Goal: Task Accomplishment & Management: Manage account settings

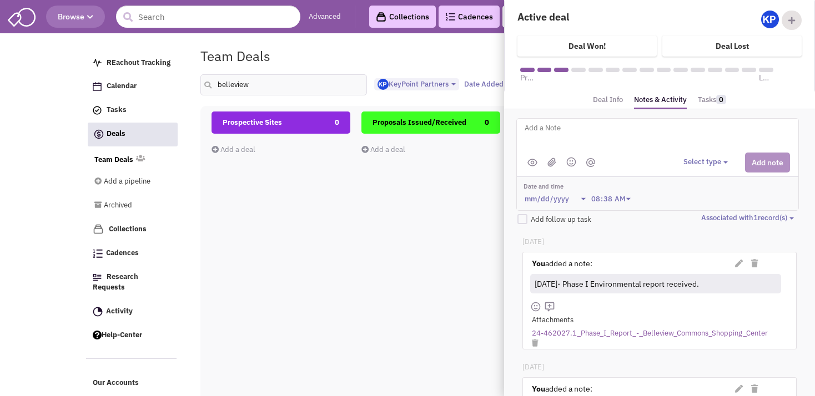
select select "1900"
select select
drag, startPoint x: 258, startPoint y: 83, endPoint x: 205, endPoint y: 82, distance: 52.8
click at [204, 81] on input "belleview" at bounding box center [283, 84] width 167 height 21
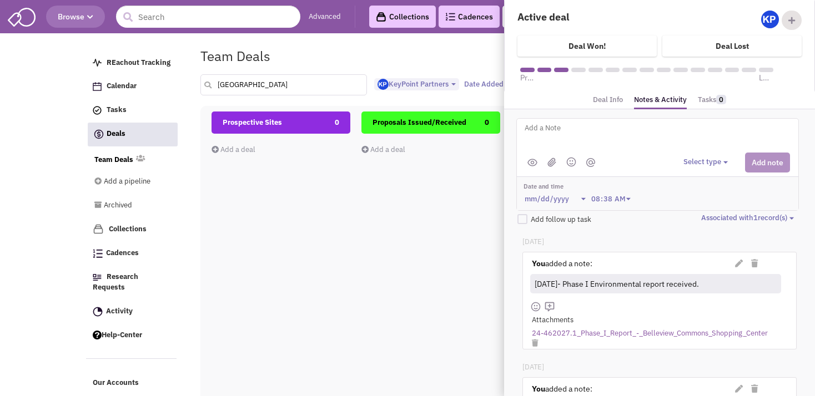
type input "[GEOGRAPHIC_DATA]"
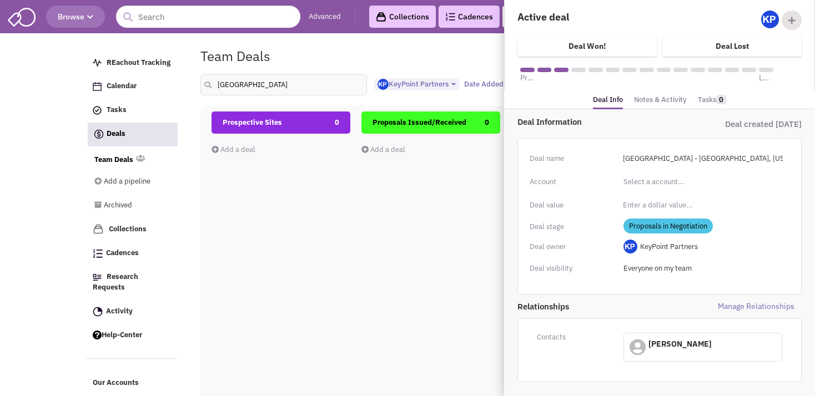
click at [279, 218] on div "Prospective Sites 0 Add a deal Total: $ 0" at bounding box center [281, 309] width 139 height 394
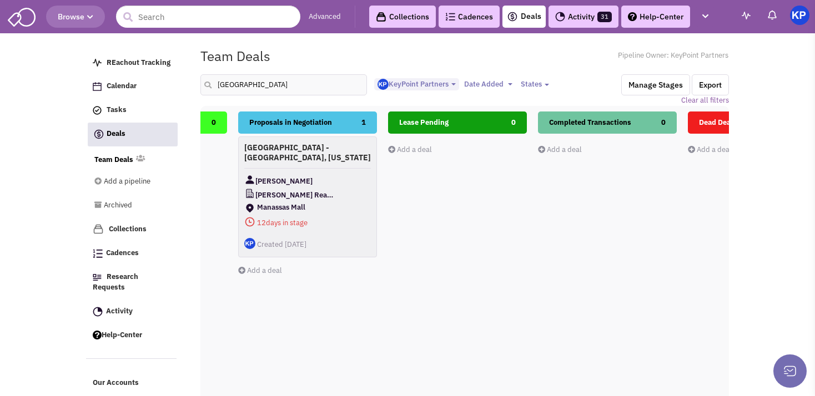
scroll to position [0, 273]
click at [322, 157] on h4 "[GEOGRAPHIC_DATA] - [GEOGRAPHIC_DATA], [US_STATE]" at bounding box center [307, 153] width 127 height 20
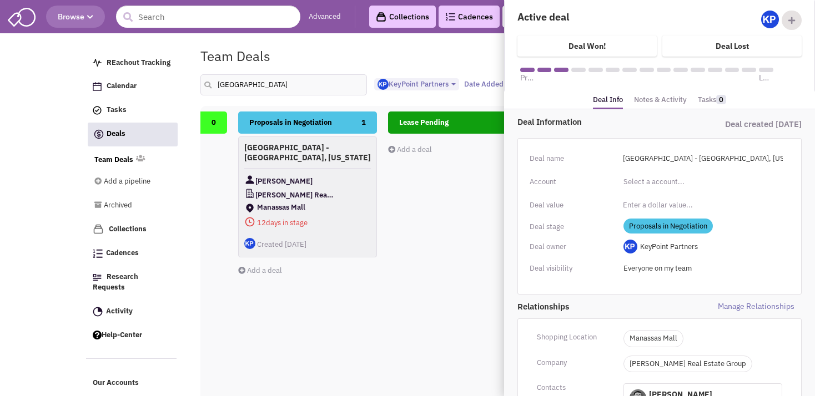
click at [650, 104] on link "Notes & Activity" at bounding box center [660, 100] width 53 height 16
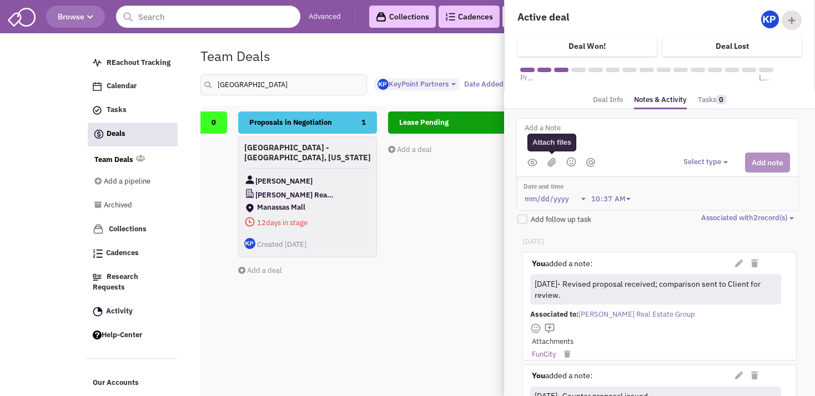
click at [549, 158] on img at bounding box center [552, 162] width 9 height 9
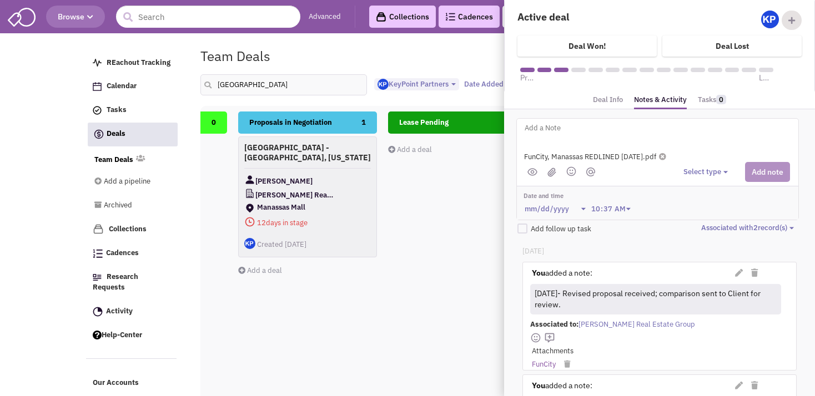
click at [550, 177] on li at bounding box center [551, 172] width 13 height 14
click at [552, 172] on img at bounding box center [552, 172] width 9 height 9
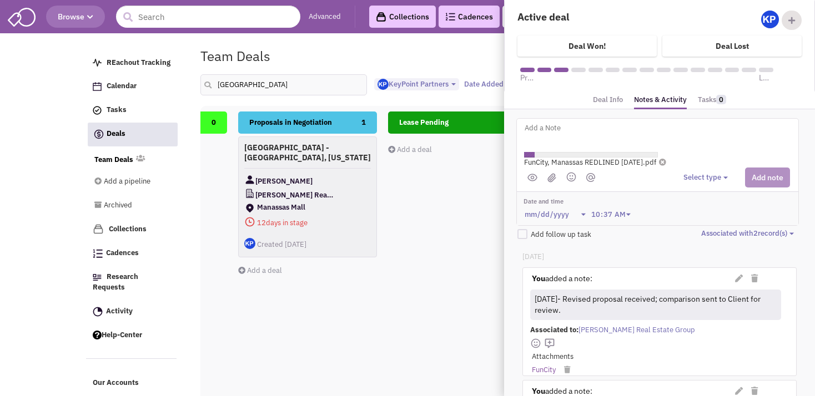
click at [551, 134] on textarea at bounding box center [661, 137] width 275 height 31
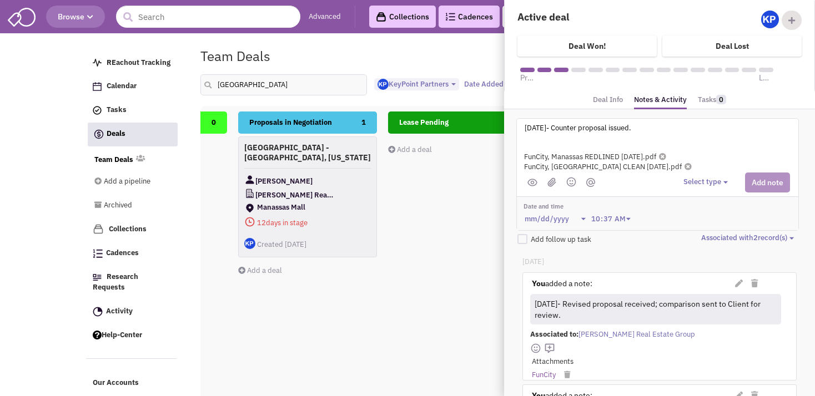
type textarea "[DATE]- Counter proposal issued."
click at [700, 182] on button "Select type" at bounding box center [708, 182] width 48 height 11
click at [699, 233] on div "Log a note" at bounding box center [700, 235] width 27 height 11
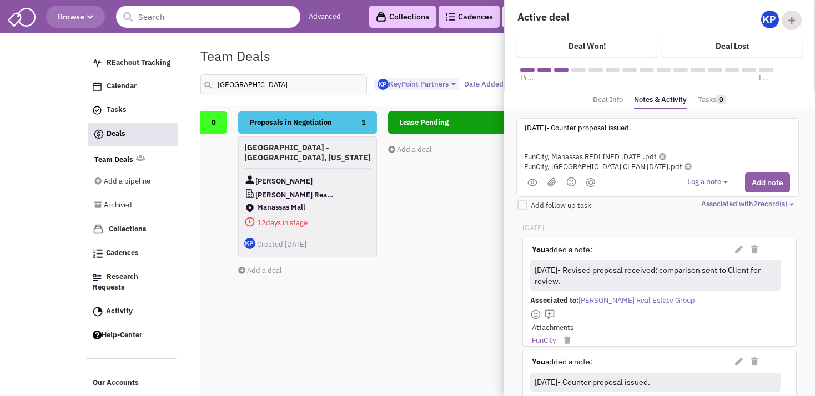
click at [754, 182] on button "Add note" at bounding box center [767, 183] width 45 height 20
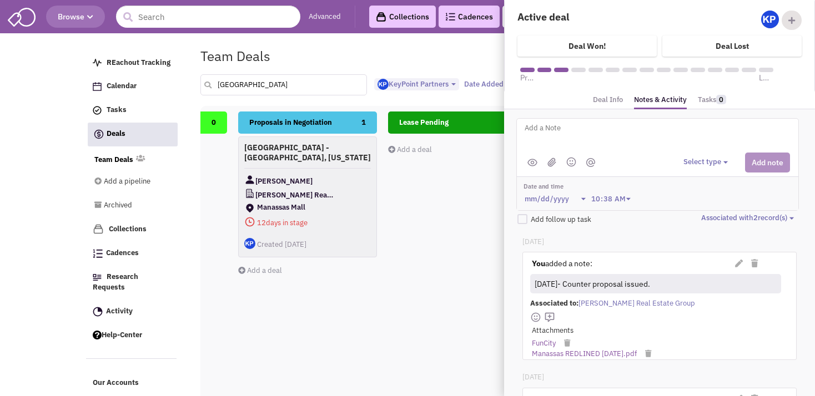
drag, startPoint x: 257, startPoint y: 91, endPoint x: 208, endPoint y: 93, distance: 49.5
click at [208, 93] on input "[GEOGRAPHIC_DATA]" at bounding box center [283, 84] width 167 height 21
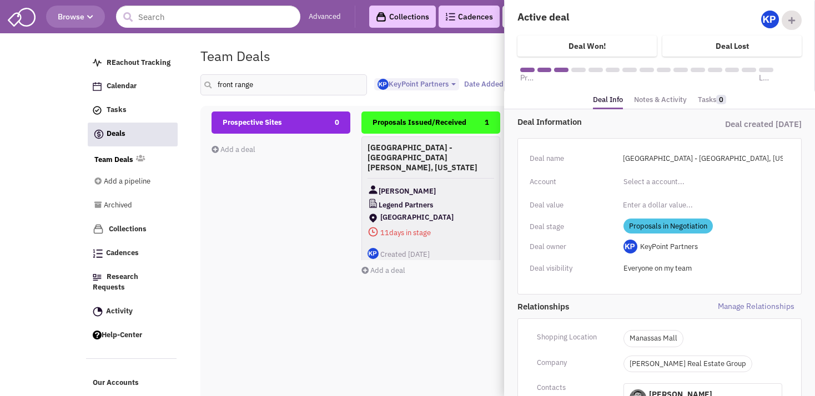
click at [297, 223] on div "Prospective Sites 0 Add a deal Total: $ 0" at bounding box center [281, 309] width 139 height 394
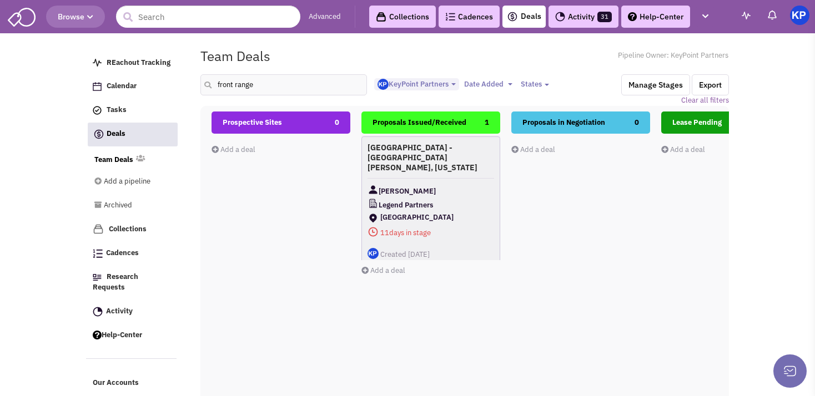
click at [465, 154] on h4 "[GEOGRAPHIC_DATA] - [GEOGRAPHIC_DATA][PERSON_NAME], [US_STATE]" at bounding box center [431, 158] width 127 height 30
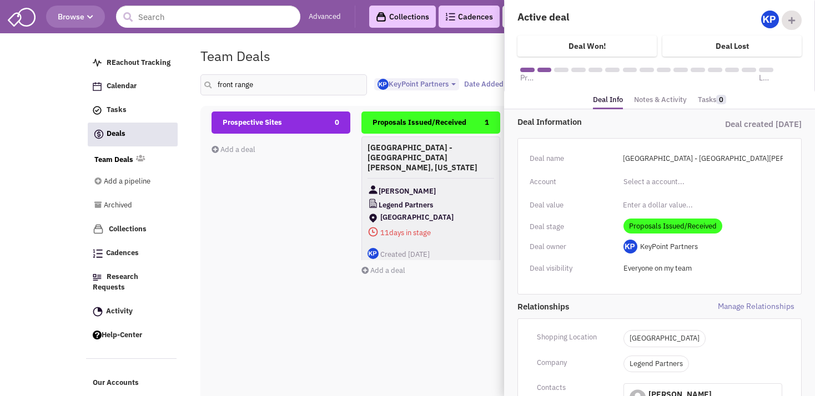
click at [663, 100] on link "Notes & Activity" at bounding box center [660, 100] width 53 height 16
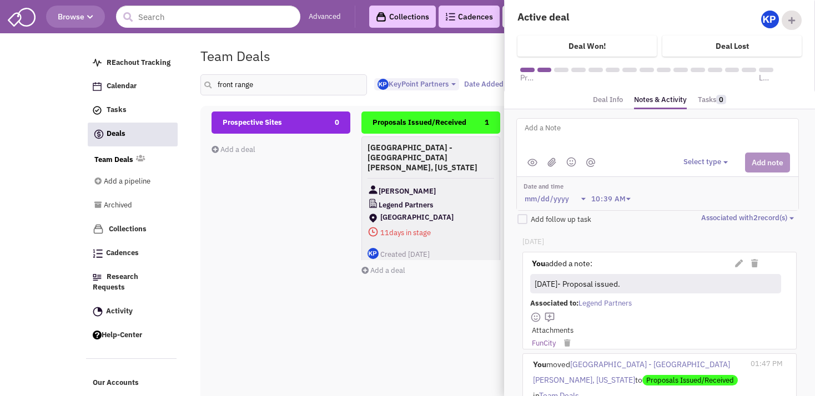
click at [610, 243] on p "[DATE]" at bounding box center [660, 242] width 274 height 11
click at [269, 88] on input "front range" at bounding box center [283, 84] width 167 height 21
type input "southwest"
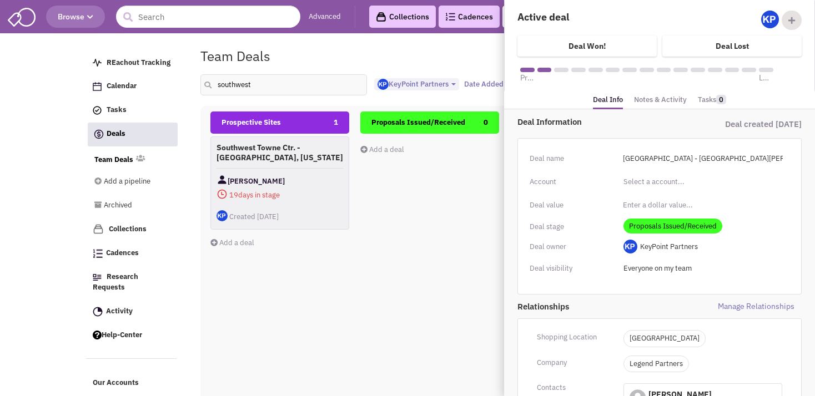
click at [415, 209] on div "Proposals Issued/Received 0 Add a deal Total: $ 0" at bounding box center [429, 309] width 139 height 394
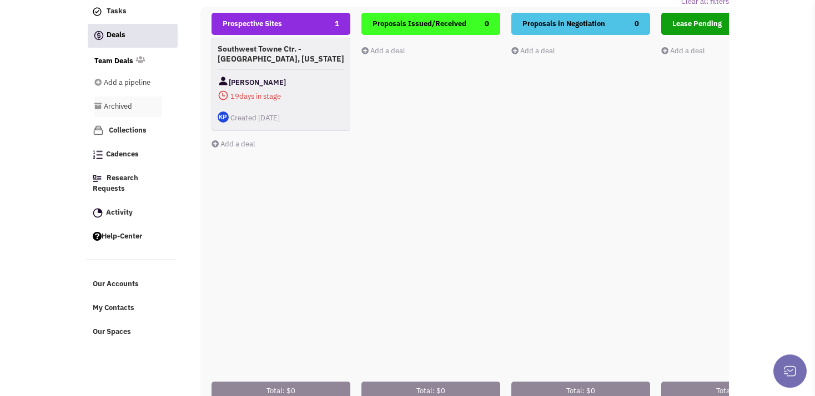
scroll to position [101, 0]
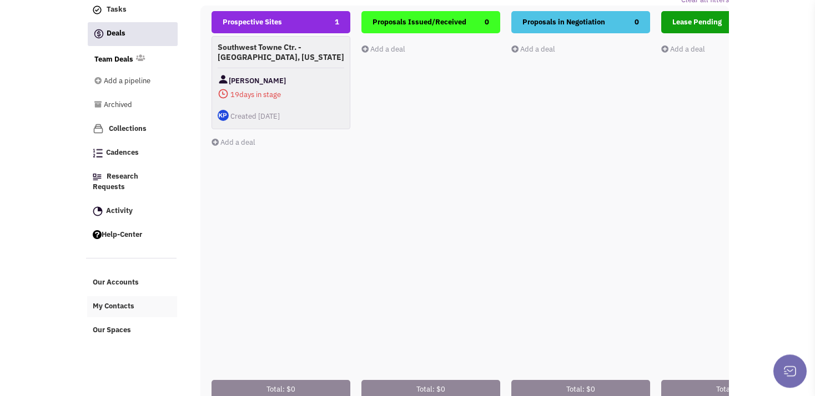
click at [112, 303] on span "My Contacts" at bounding box center [114, 306] width 42 height 9
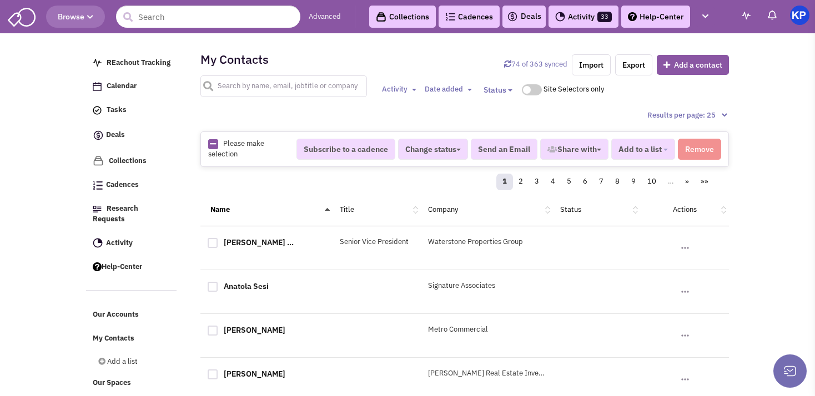
click at [244, 88] on input "text" at bounding box center [283, 87] width 167 height 22
type input "clay hunt"
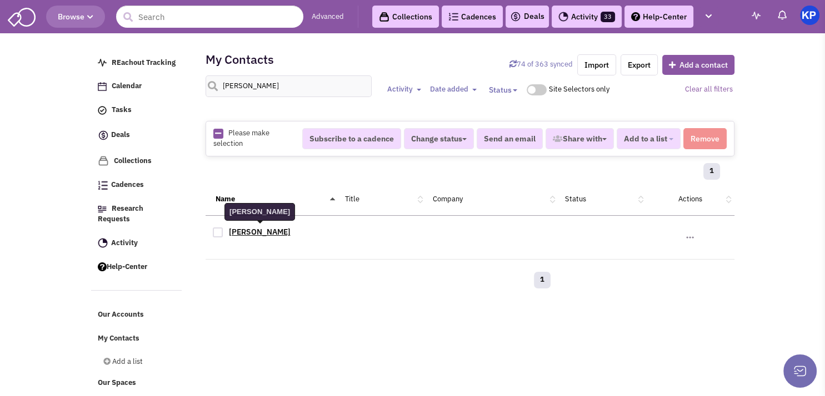
click at [252, 233] on link "Clay Hunt" at bounding box center [260, 232] width 62 height 10
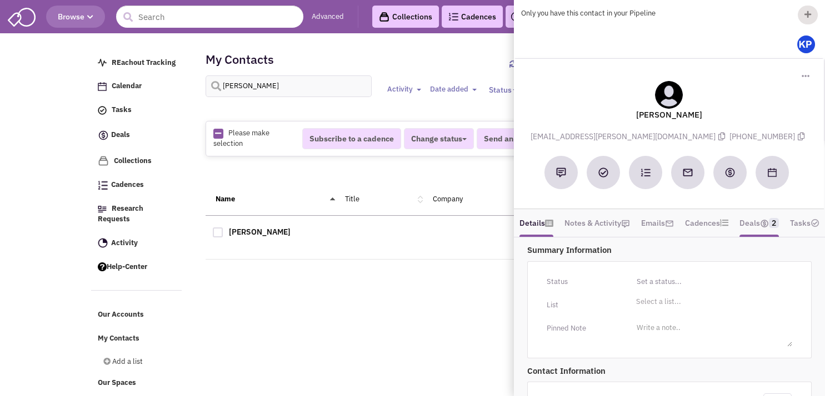
click at [754, 215] on link "Deals 2" at bounding box center [758, 223] width 39 height 17
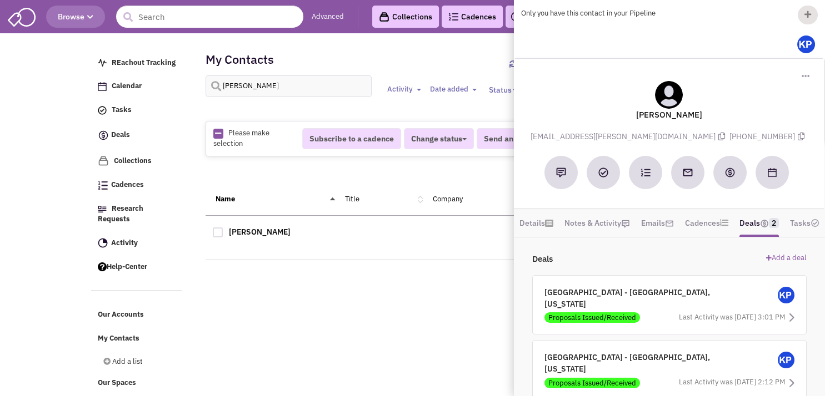
scroll to position [4, 0]
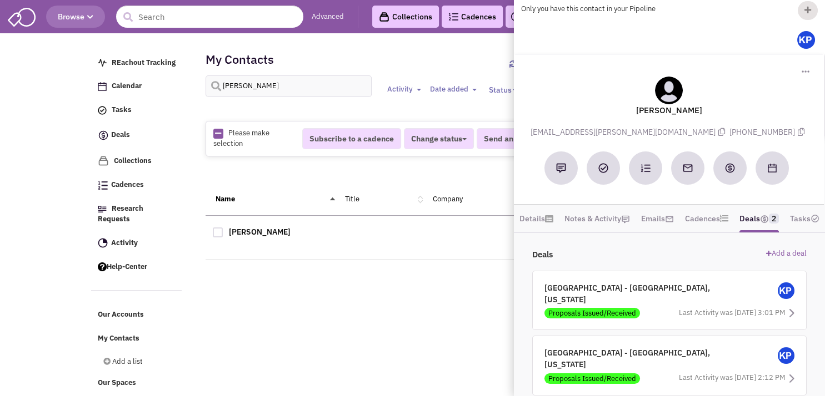
click at [385, 294] on div "REachout Tracking Calendar Tasks Completed Tasks Deals Team Deals Toggle Dropdo…" at bounding box center [412, 177] width 643 height 278
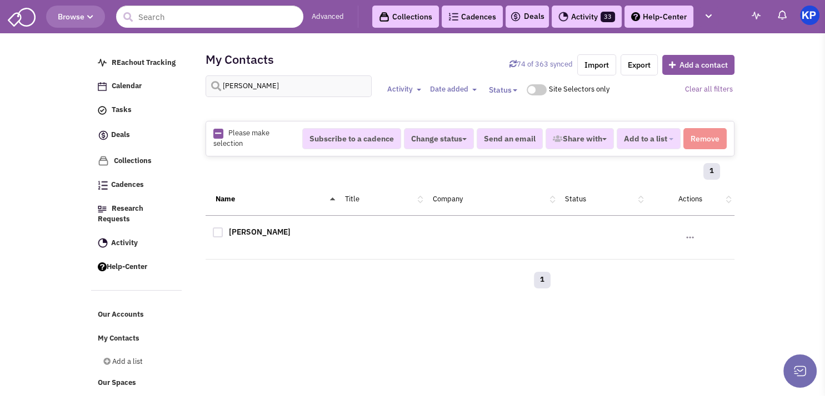
click at [522, 21] on link "Deals" at bounding box center [527, 16] width 34 height 13
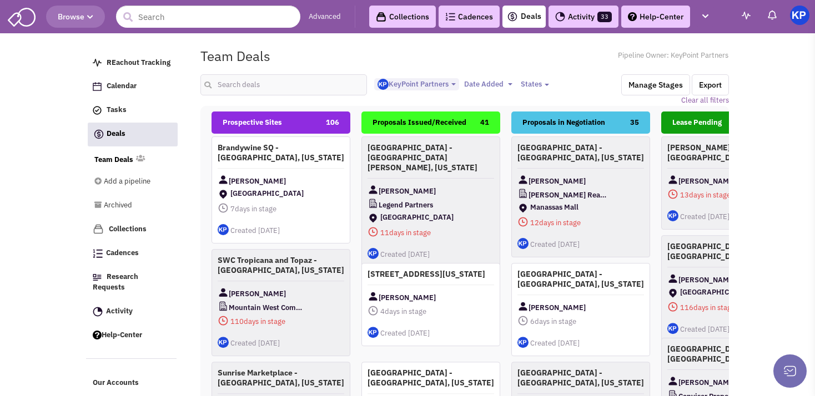
select select "1900"
select select
click at [252, 83] on input "text" at bounding box center [283, 84] width 167 height 21
type input "southwest"
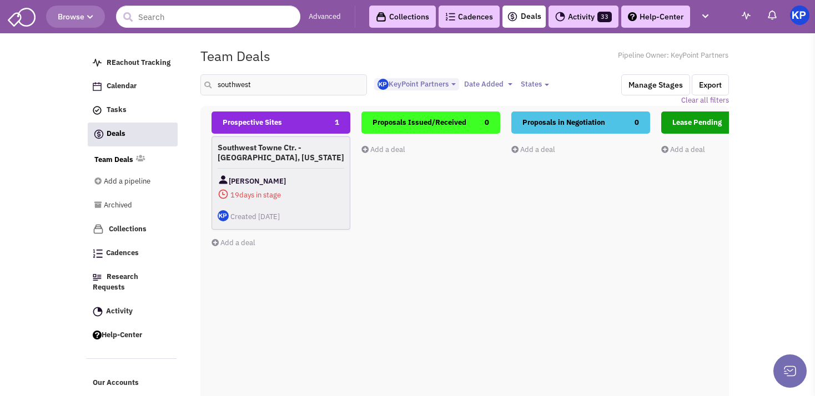
click at [282, 163] on div "Southwest Towne Ctr. - [GEOGRAPHIC_DATA], [US_STATE] [PERSON_NAME] 19 days in s…" at bounding box center [281, 183] width 139 height 93
click at [289, 162] on h4 "Southwest Towne Ctr. - [GEOGRAPHIC_DATA], [US_STATE]" at bounding box center [281, 152] width 127 height 20
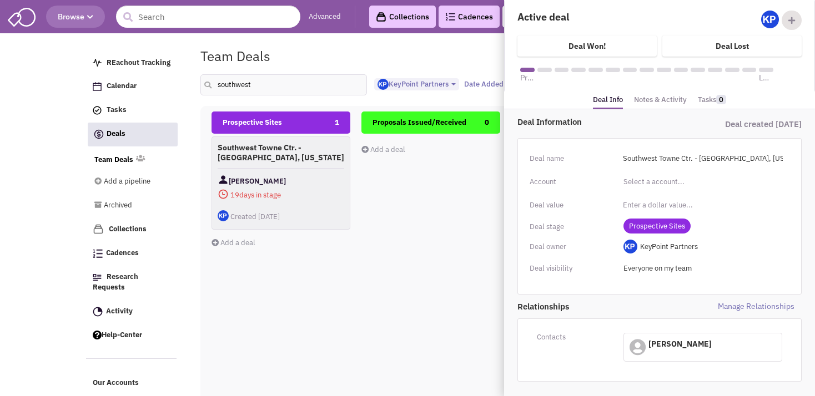
click at [647, 103] on link "Notes & Activity" at bounding box center [660, 100] width 53 height 16
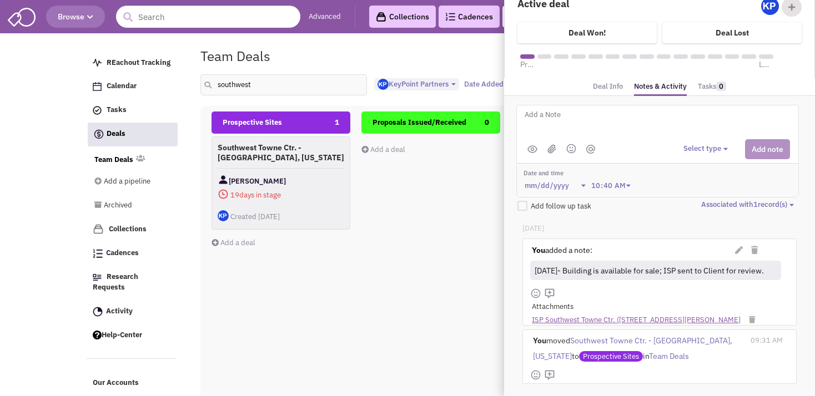
scroll to position [0, 0]
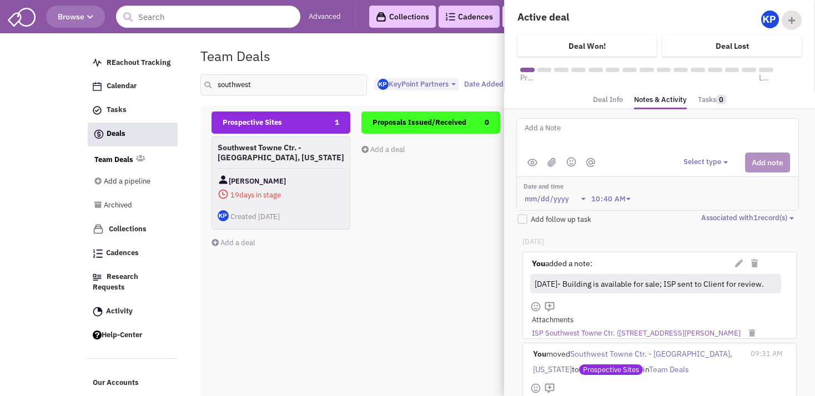
click at [496, 260] on div "Proposals Issued/Received 0 Add a deal Total: $ 0" at bounding box center [430, 309] width 139 height 394
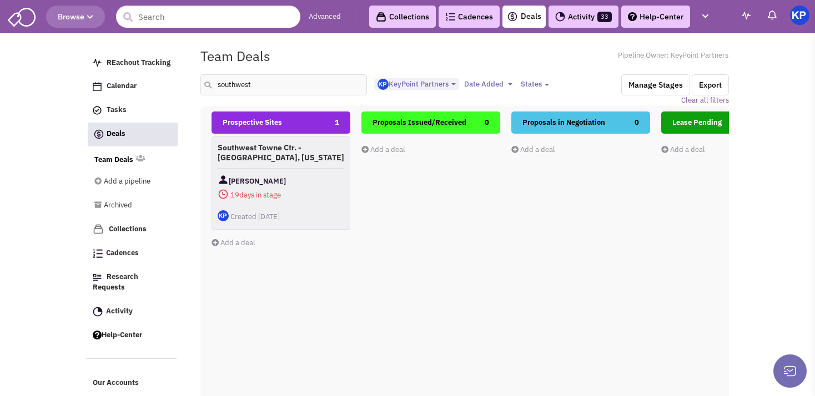
click at [230, 239] on link "Add a deal" at bounding box center [234, 242] width 44 height 9
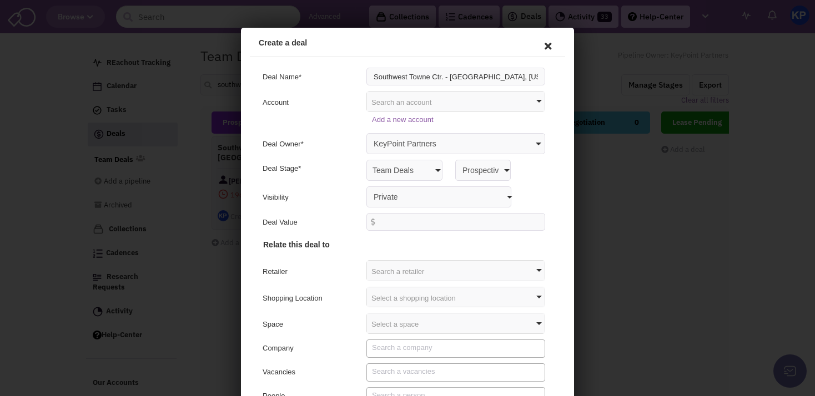
type input "Southwest Towne Ctr. - [GEOGRAPHIC_DATA], [US_STATE]"
select select "false"
click option "Anyone with access to this pipeline" at bounding box center [241, 28] width 0 height 0
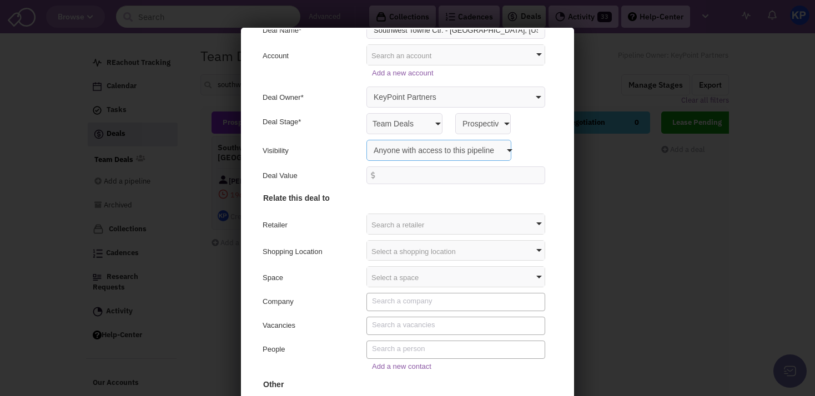
scroll to position [52, 0]
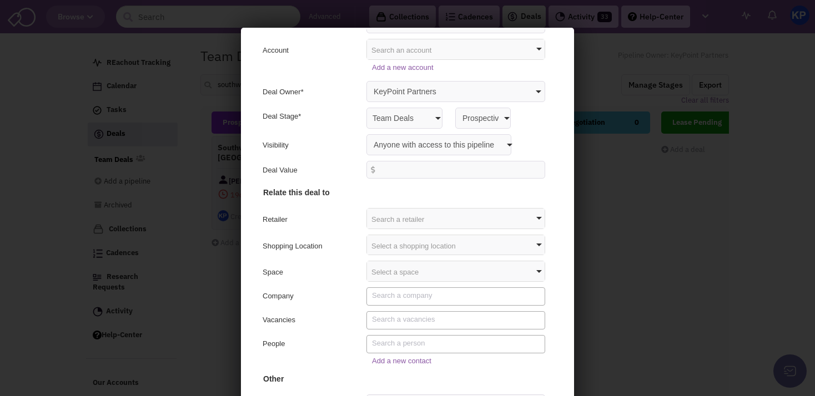
click at [371, 247] on div "Select a shopping location" at bounding box center [454, 244] width 178 height 20
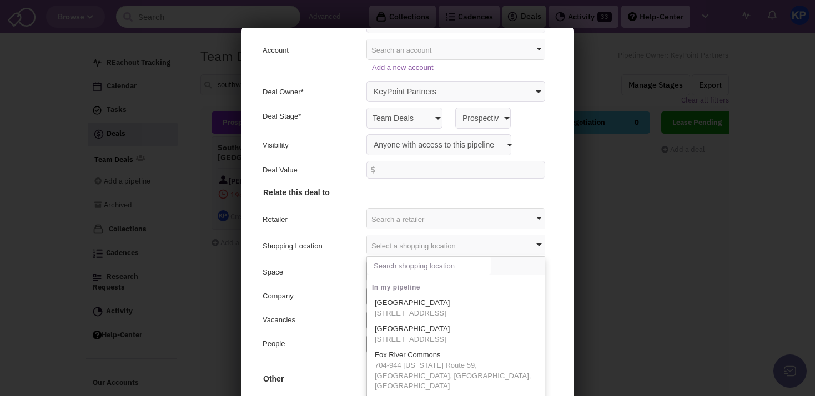
click at [374, 262] on input "text" at bounding box center [427, 264] width 124 height 18
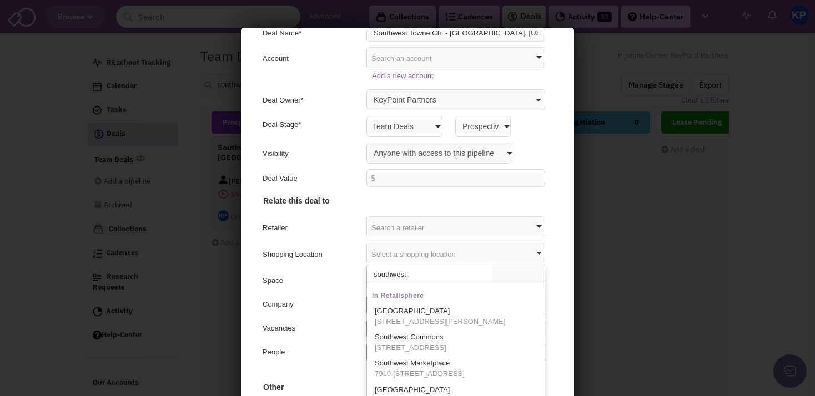
scroll to position [44, 0]
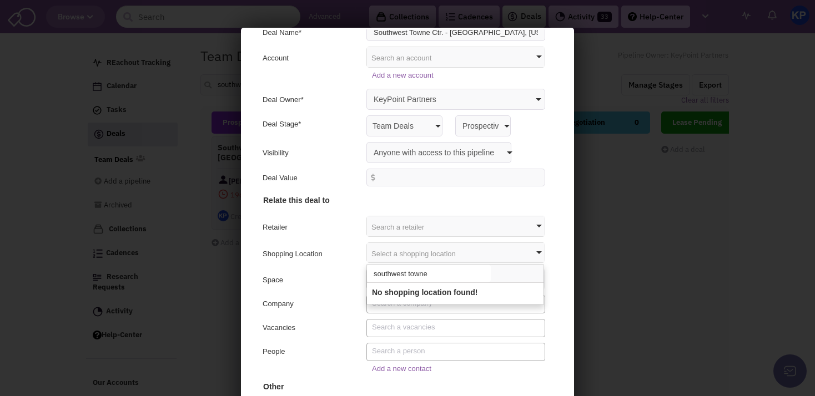
type input "southwest towne"
click at [334, 322] on div "Vacancies" at bounding box center [309, 328] width 97 height 13
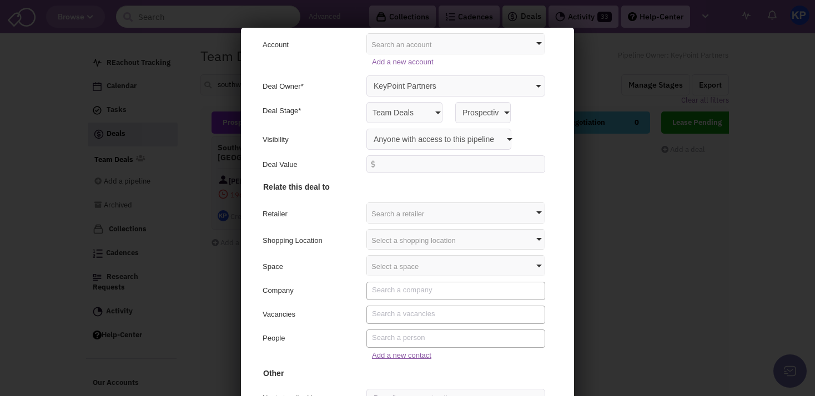
click at [380, 353] on link "Add a new contact" at bounding box center [399, 354] width 59 height 8
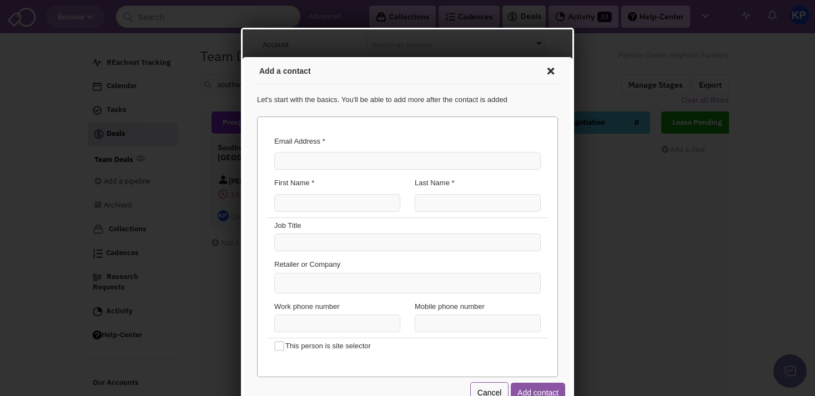
scroll to position [56, 0]
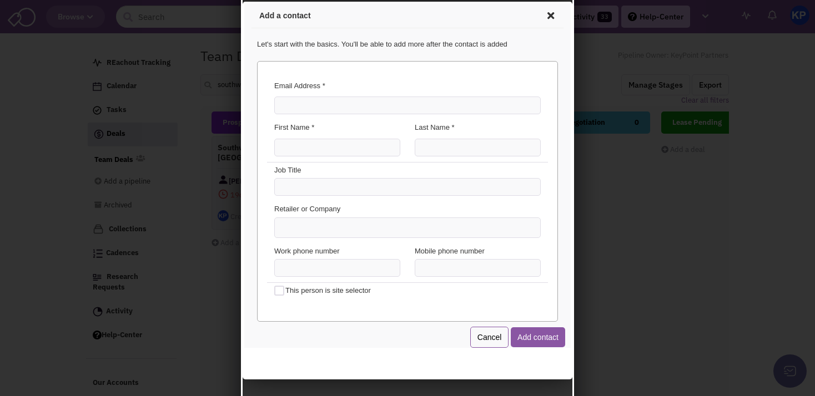
click at [471, 330] on link "Cancel" at bounding box center [488, 335] width 39 height 21
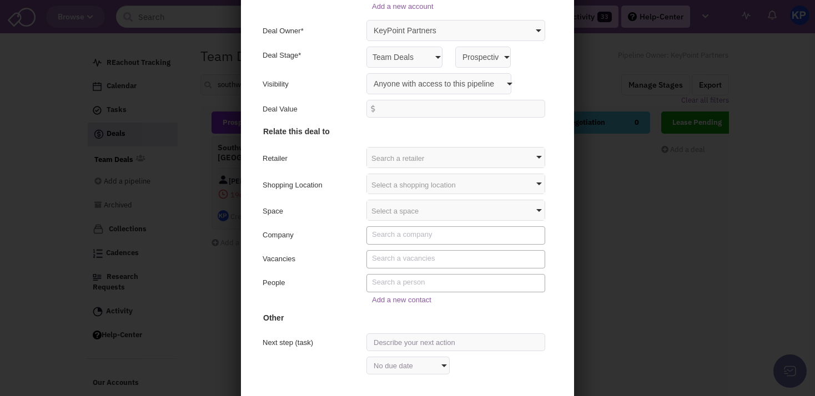
click at [393, 279] on textarea "Search" at bounding box center [455, 281] width 170 height 10
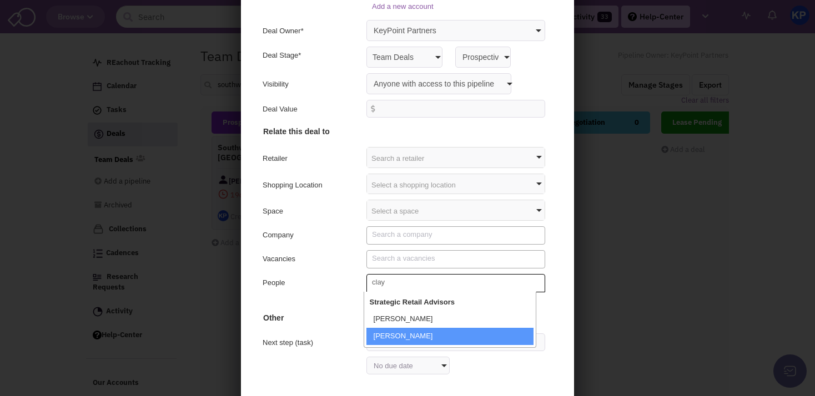
type textarea "clay"
select select "0_184620_false_false"
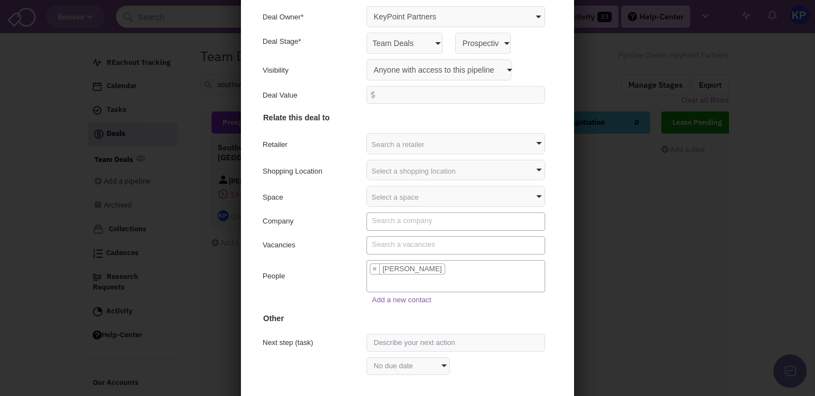
scroll to position [106, 0]
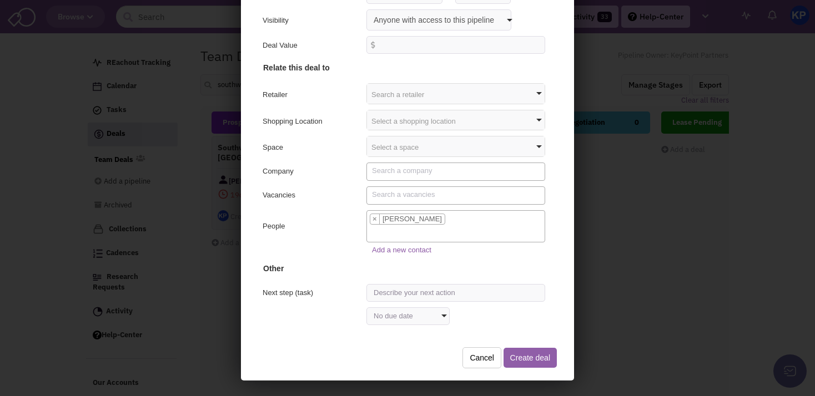
click at [510, 350] on button "Create deal" at bounding box center [528, 356] width 53 height 20
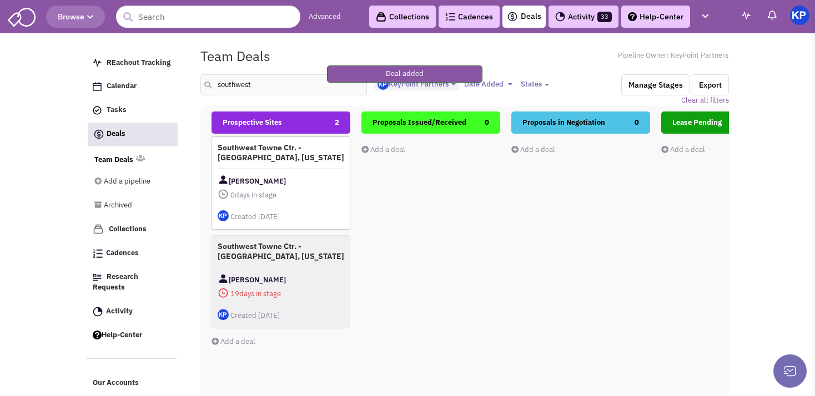
click at [315, 170] on div "Southwest Towne Ctr. - [GEOGRAPHIC_DATA], [US_STATE] [PERSON_NAME] 0 days in st…" at bounding box center [281, 183] width 139 height 93
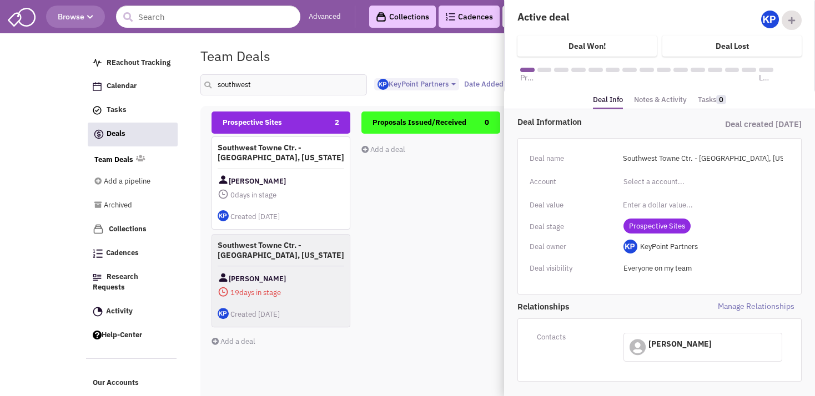
click at [274, 253] on h4 "Southwest Towne Ctr. - [GEOGRAPHIC_DATA], [US_STATE]" at bounding box center [281, 250] width 127 height 20
click at [654, 103] on link "Notes & Activity" at bounding box center [660, 100] width 53 height 16
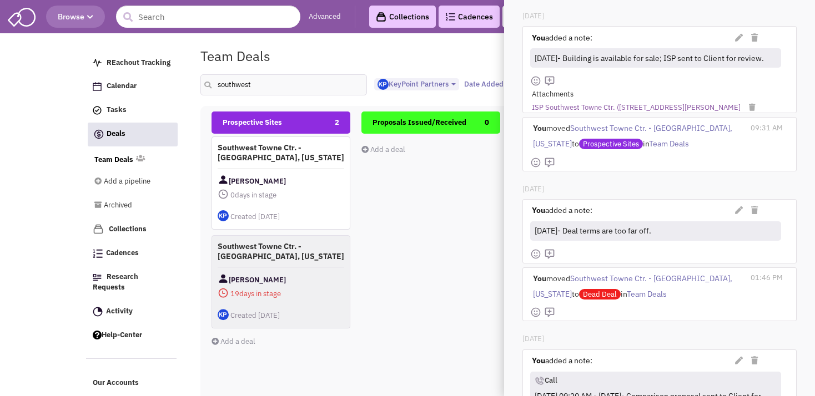
scroll to position [356, 0]
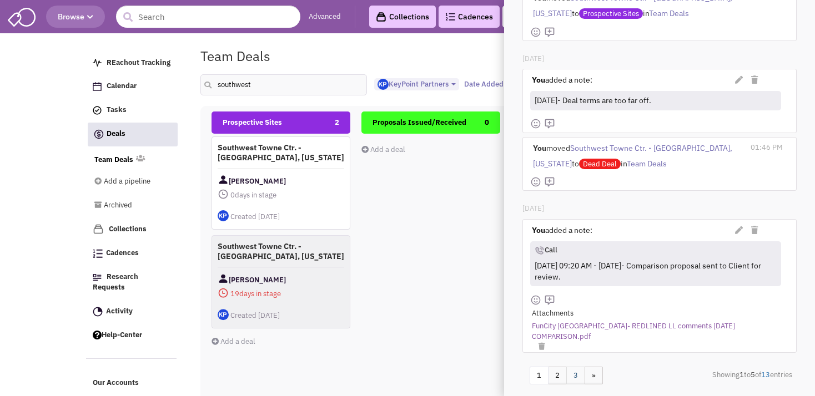
click at [577, 367] on link "3" at bounding box center [575, 376] width 19 height 18
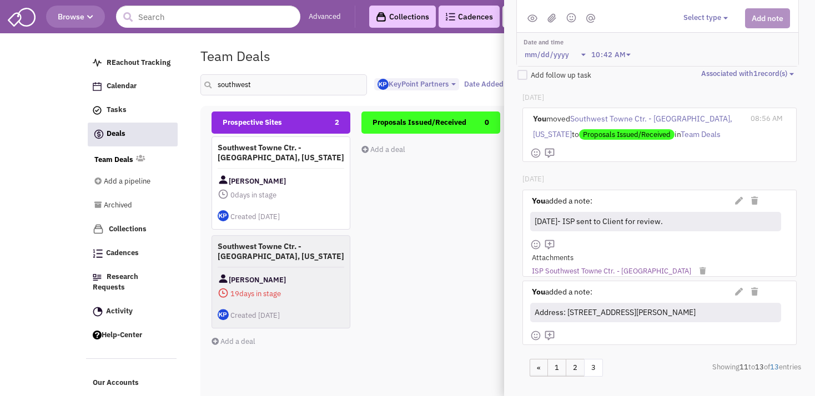
drag, startPoint x: 702, startPoint y: 305, endPoint x: 536, endPoint y: 307, distance: 166.6
click at [536, 307] on div "Address: [STREET_ADDRESS][PERSON_NAME]" at bounding box center [655, 313] width 244 height 16
copy div "Address: [STREET_ADDRESS][PERSON_NAME]"
click at [314, 173] on div "Southwest Towne Ctr. - [GEOGRAPHIC_DATA], [US_STATE] [PERSON_NAME] 0 days in st…" at bounding box center [281, 183] width 139 height 93
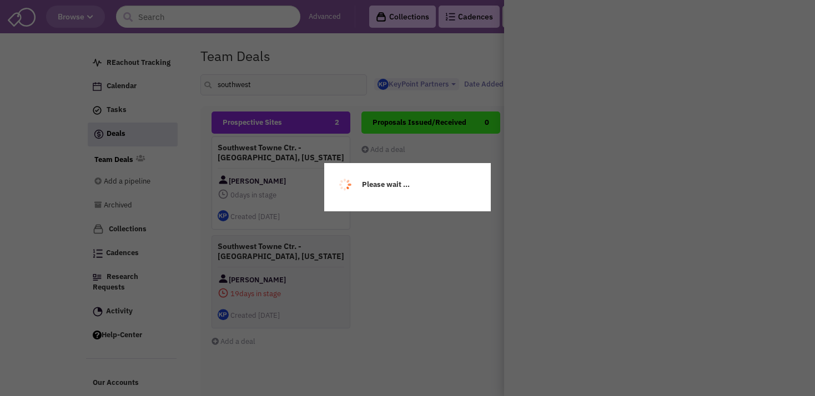
scroll to position [0, 0]
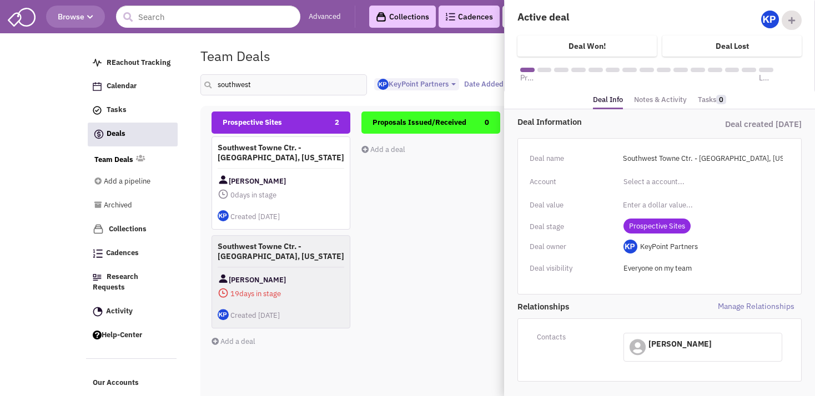
click at [653, 98] on link "Notes & Activity" at bounding box center [660, 100] width 53 height 16
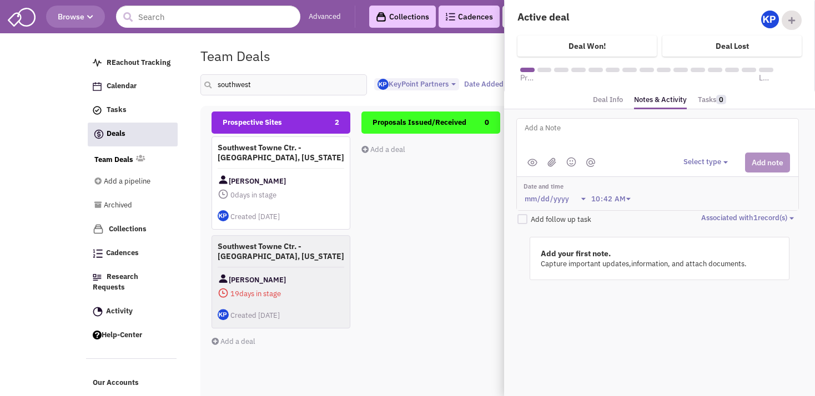
click at [597, 137] on textarea at bounding box center [661, 137] width 275 height 31
paste textarea "Address: [STREET_ADDRESS][PERSON_NAME]"
type textarea "Address: [STREET_ADDRESS][PERSON_NAME]"
click at [696, 160] on button "Select type" at bounding box center [708, 162] width 48 height 11
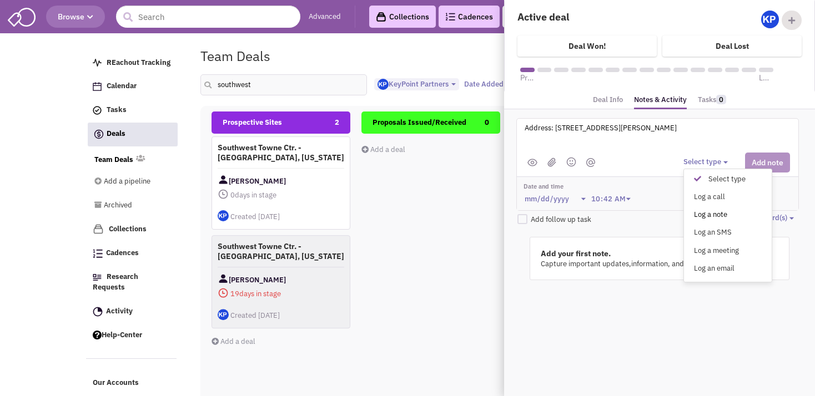
click at [704, 218] on link "Log a note" at bounding box center [728, 215] width 88 height 15
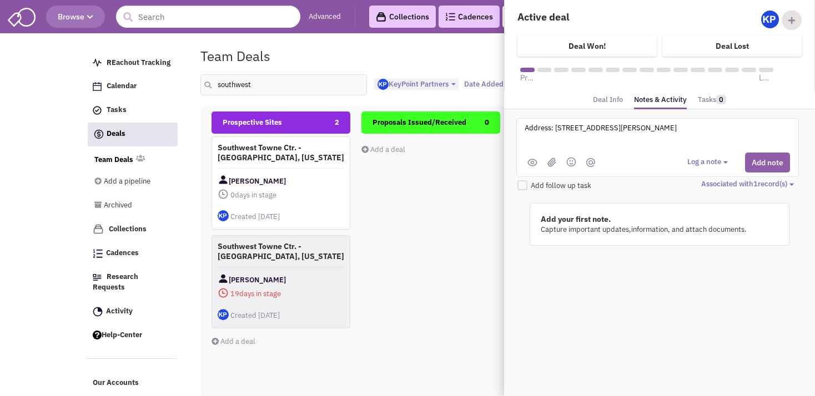
click at [752, 161] on button "Add note" at bounding box center [767, 163] width 45 height 20
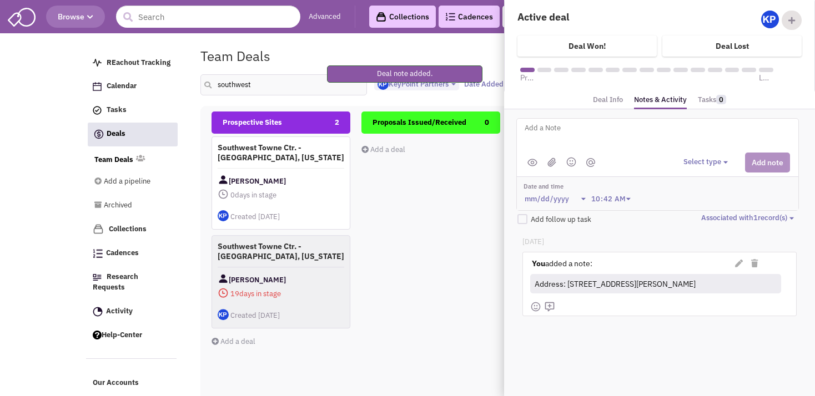
click at [592, 137] on textarea at bounding box center [661, 137] width 275 height 31
paste textarea "Address: [STREET_ADDRESS][PERSON_NAME]"
type textarea "Address: [STREET_ADDRESS][PERSON_NAME]"
click at [667, 118] on div "@[PERSON_NAME] @[PERSON_NAME] [] Please Insert Note. 0% complete Add note" at bounding box center [657, 164] width 283 height 93
click at [642, 134] on textarea at bounding box center [661, 137] width 275 height 31
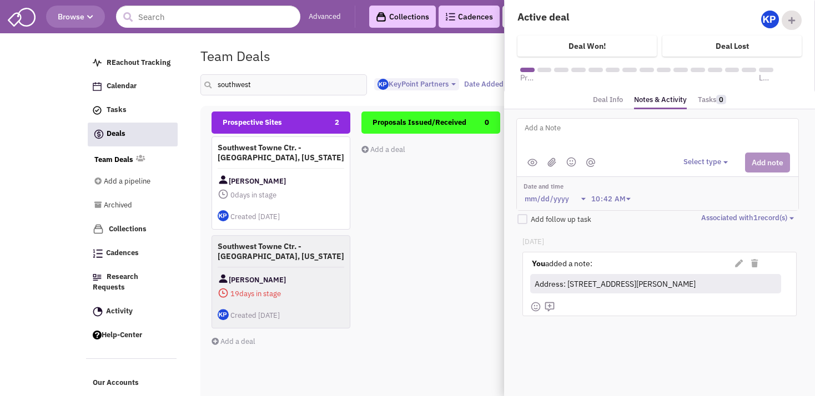
paste textarea "[DATE]- ISP sent to Client for review."
type textarea "[DATE]- ISP sent to Client for review."
click at [701, 160] on button "Select type" at bounding box center [708, 162] width 48 height 11
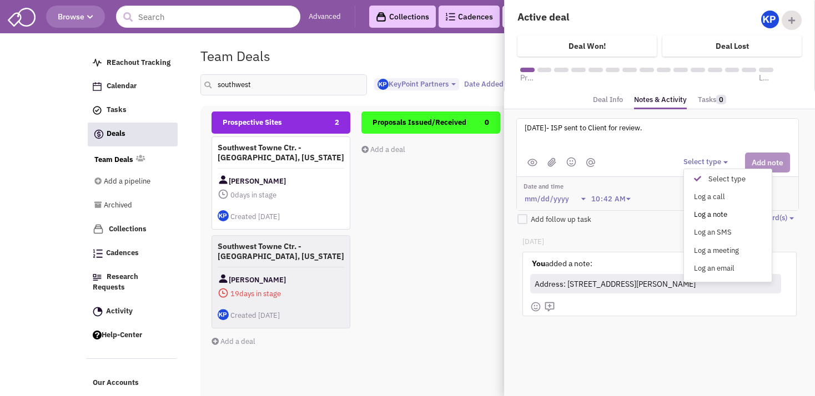
click at [704, 212] on div "Log a note" at bounding box center [700, 215] width 27 height 11
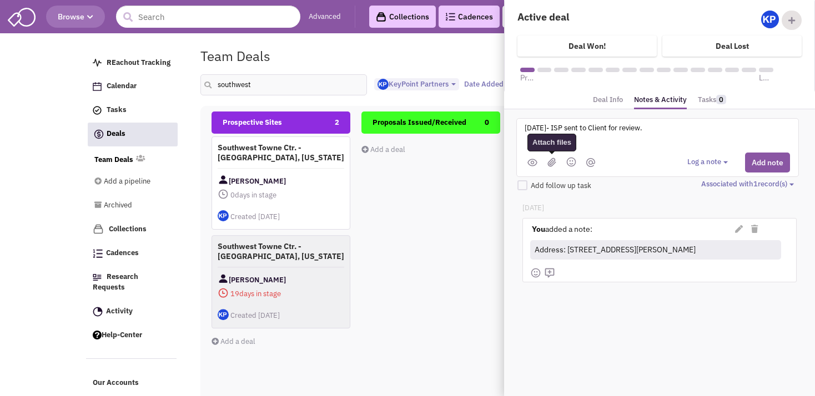
click at [553, 158] on img at bounding box center [552, 162] width 9 height 9
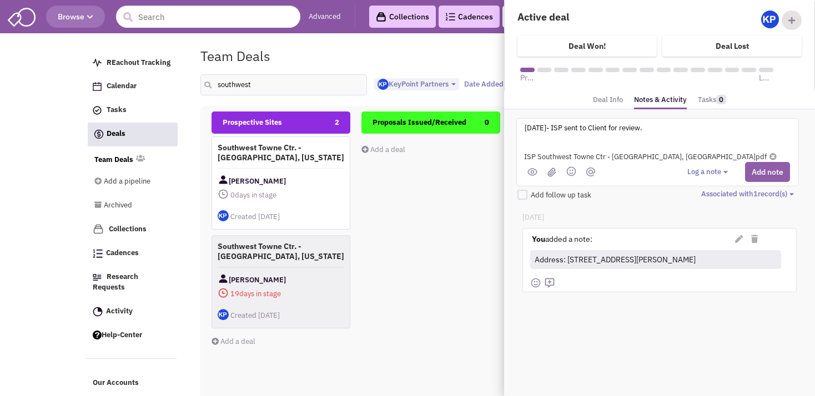
click at [759, 173] on button "Add note" at bounding box center [767, 172] width 45 height 20
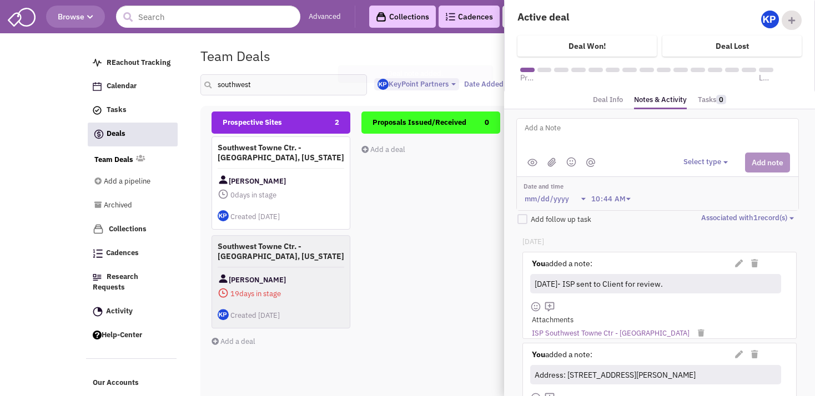
click at [555, 127] on textarea at bounding box center [661, 137] width 275 height 31
click at [619, 135] on textarea at bounding box center [661, 137] width 275 height 31
click at [414, 216] on div "Proposals Issued/Received 0 Add a deal Total: $ 0" at bounding box center [430, 309] width 139 height 394
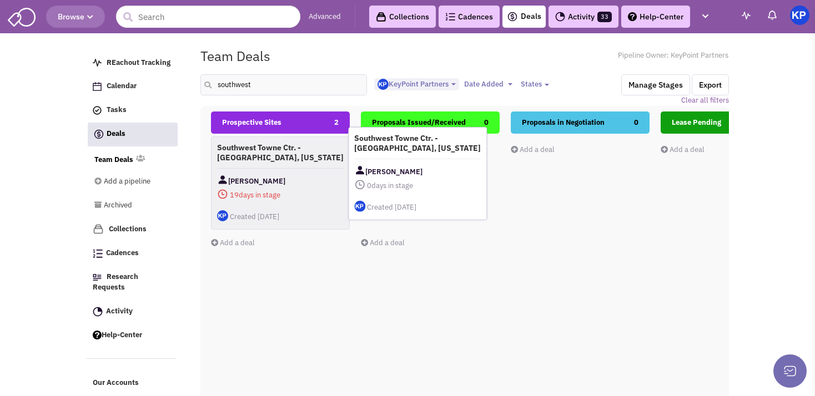
drag, startPoint x: 264, startPoint y: 170, endPoint x: 410, endPoint y: 163, distance: 146.2
click at [410, 163] on div "Southwest Towne Ctr. - [GEOGRAPHIC_DATA], [US_STATE] [PERSON_NAME] 0 days in st…" at bounding box center [417, 173] width 139 height 93
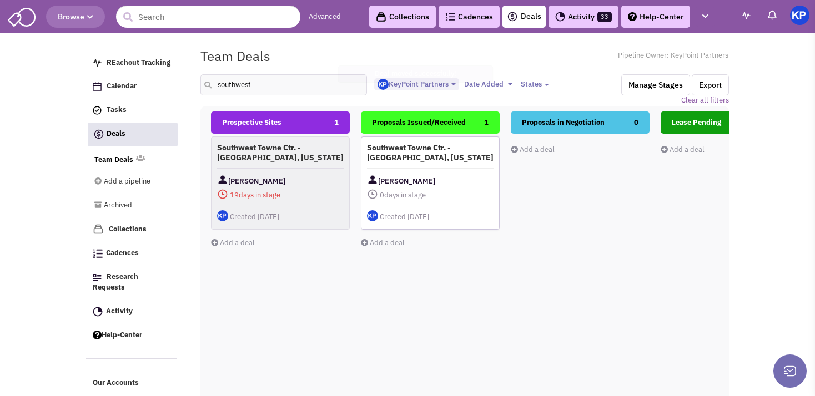
click at [459, 162] on div "Southwest Towne Ctr. - [GEOGRAPHIC_DATA], [US_STATE] [PERSON_NAME] 0 days in st…" at bounding box center [430, 183] width 139 height 93
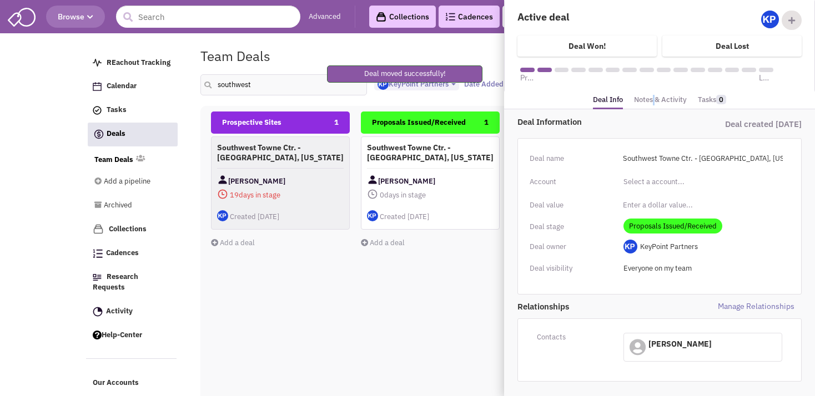
click at [649, 99] on link "Notes & Activity" at bounding box center [660, 100] width 53 height 16
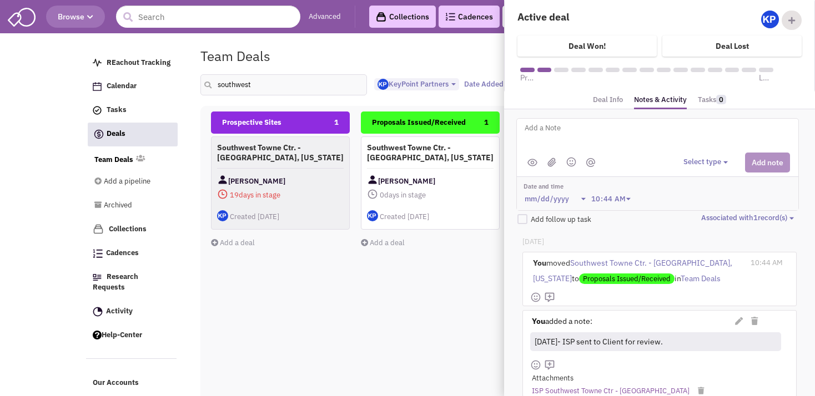
click at [619, 134] on textarea at bounding box center [661, 137] width 275 height 31
paste textarea "[DATE]- Entertainment requires approval through REA; [PERSON_NAME] is working t…"
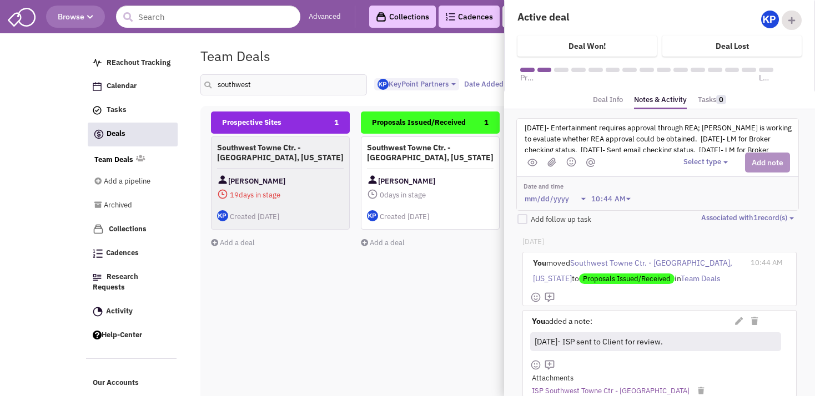
scroll to position [36, 0]
type textarea "[DATE]- Entertainment requires approval through REA; [PERSON_NAME] is working t…"
click at [684, 161] on button "Select type" at bounding box center [708, 162] width 48 height 11
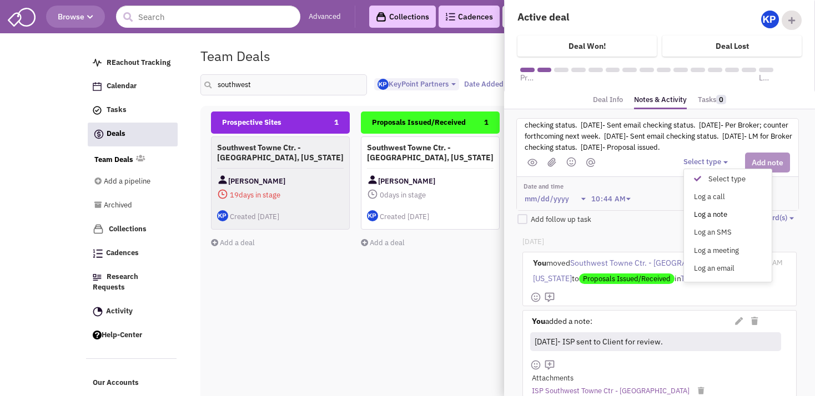
click at [695, 210] on div "Log a note" at bounding box center [700, 215] width 27 height 11
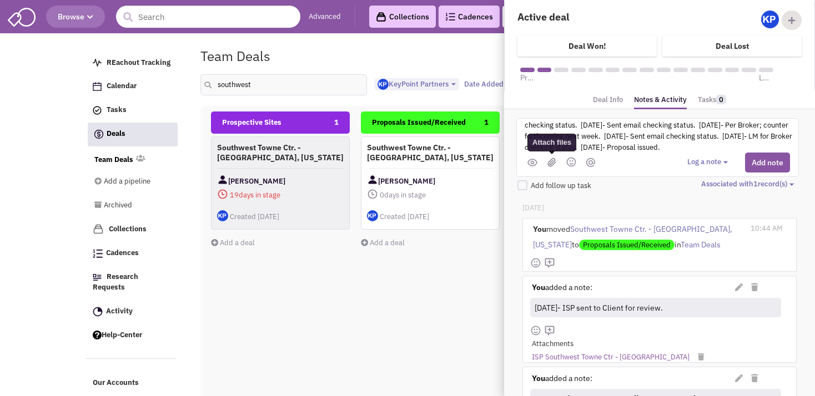
click at [550, 160] on img at bounding box center [552, 162] width 9 height 9
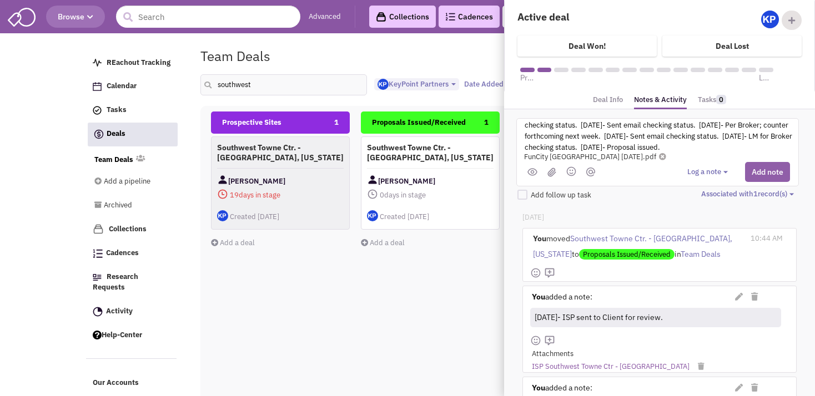
click at [766, 173] on button "Add note" at bounding box center [767, 172] width 45 height 20
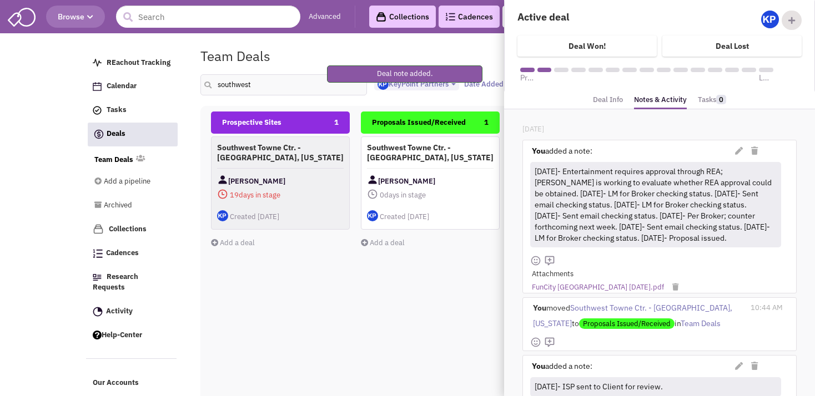
click at [410, 302] on div "Proposals Issued/Received 1 Southwest Towne Ctr. - [GEOGRAPHIC_DATA], [US_STATE…" at bounding box center [430, 309] width 139 height 394
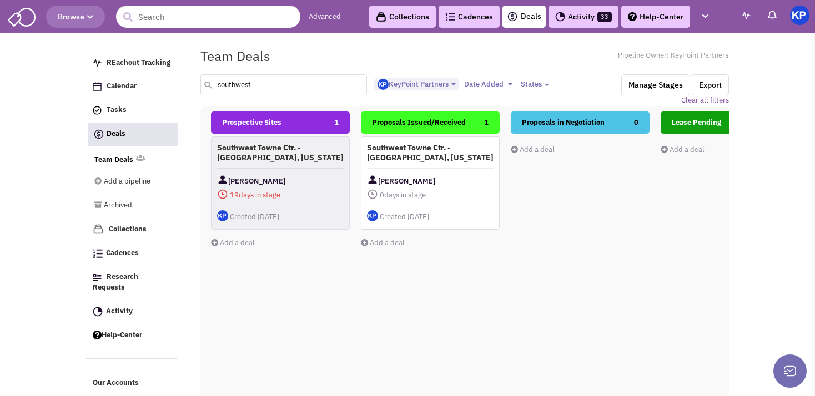
drag, startPoint x: 261, startPoint y: 84, endPoint x: 215, endPoint y: 86, distance: 46.1
click at [215, 86] on input "southwest" at bounding box center [283, 84] width 167 height 21
type input "bellevue"
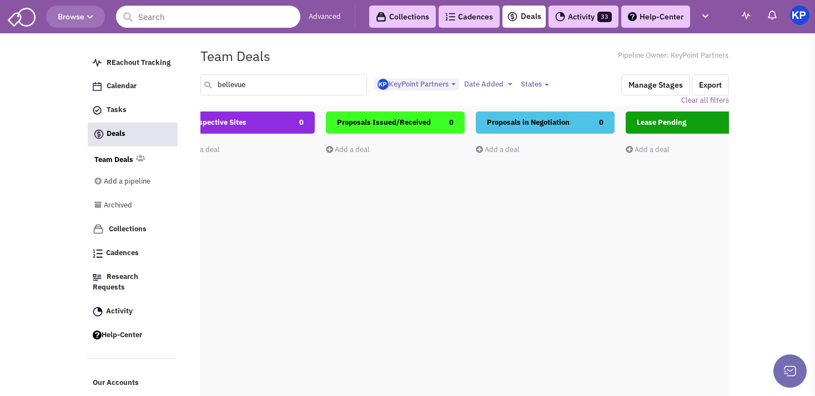
scroll to position [0, 6]
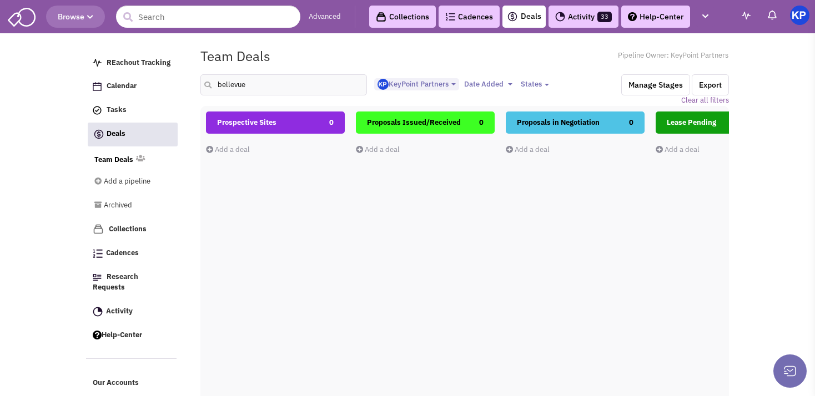
click at [238, 145] on link "Add a deal" at bounding box center [228, 149] width 44 height 9
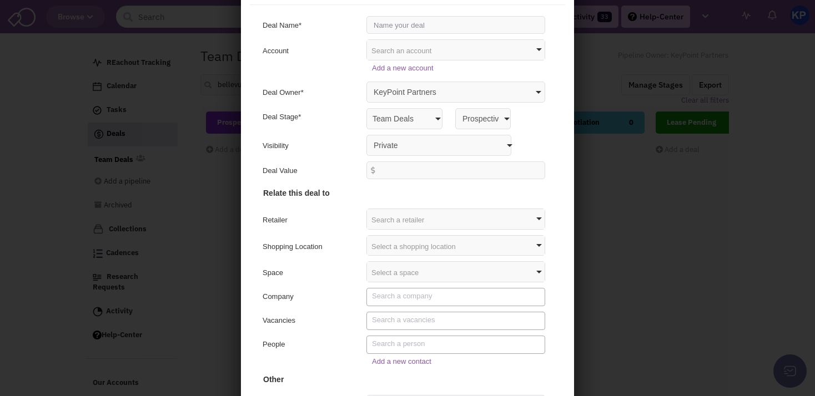
scroll to position [0, 0]
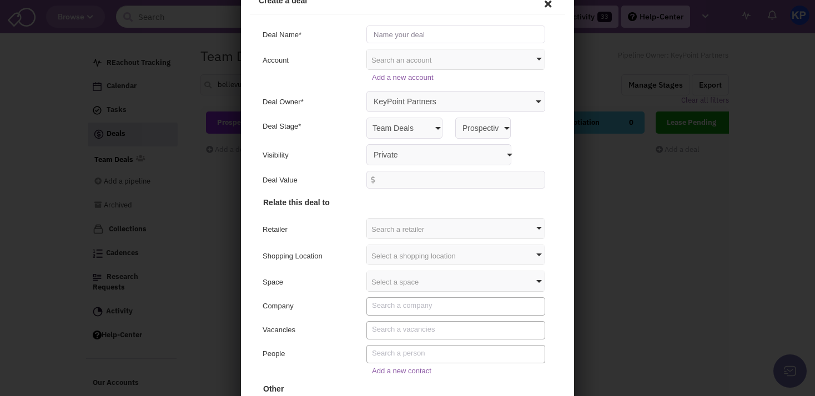
click at [394, 28] on input "text" at bounding box center [454, 33] width 179 height 18
click at [438, 32] on input "[STREET_ADDRESS]" at bounding box center [454, 33] width 179 height 18
click at [485, 34] on input "[STREET_ADDRESS]" at bounding box center [454, 33] width 179 height 18
type input "[STREET_ADDRESS][US_STATE]"
click at [365, 143] on select "Private Anyone with access to this pipeline" at bounding box center [437, 153] width 145 height 21
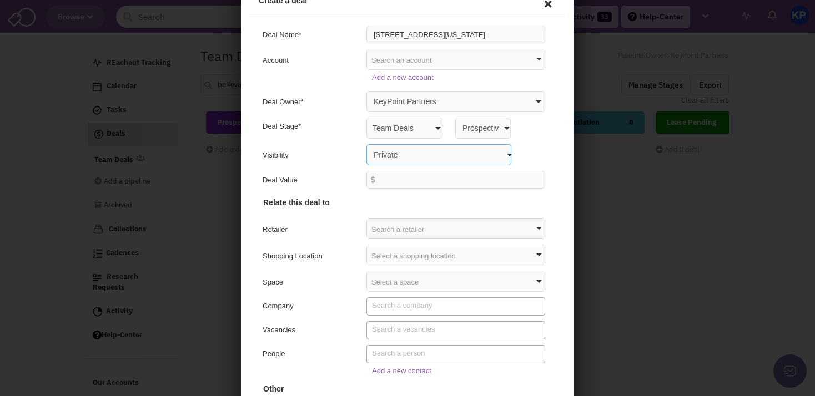
select select "false"
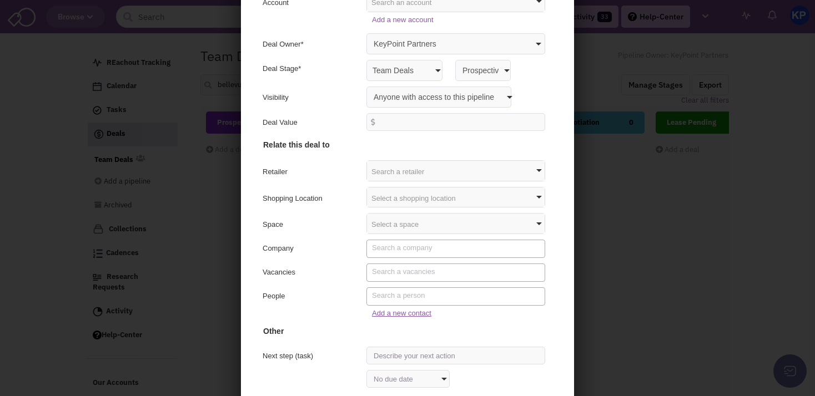
click at [373, 310] on link "Add a new contact" at bounding box center [399, 312] width 59 height 8
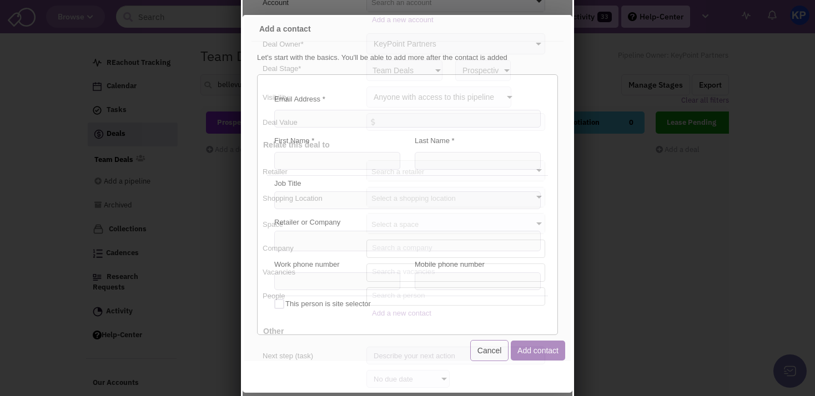
scroll to position [0, 0]
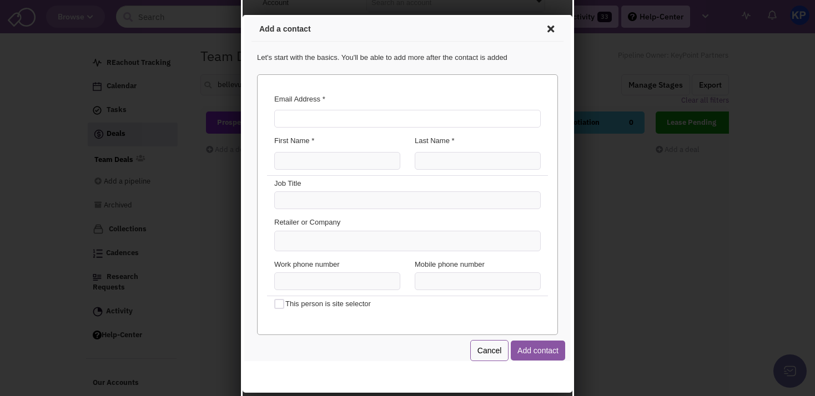
click at [359, 124] on input "Email Address *" at bounding box center [406, 117] width 267 height 18
type input "[EMAIL_ADDRESS][PERSON_NAME][DOMAIN_NAME]"
click at [323, 164] on input "First Name *" at bounding box center [336, 159] width 126 height 18
type input "Mark"
click at [429, 160] on input "Last Name *" at bounding box center [476, 159] width 126 height 18
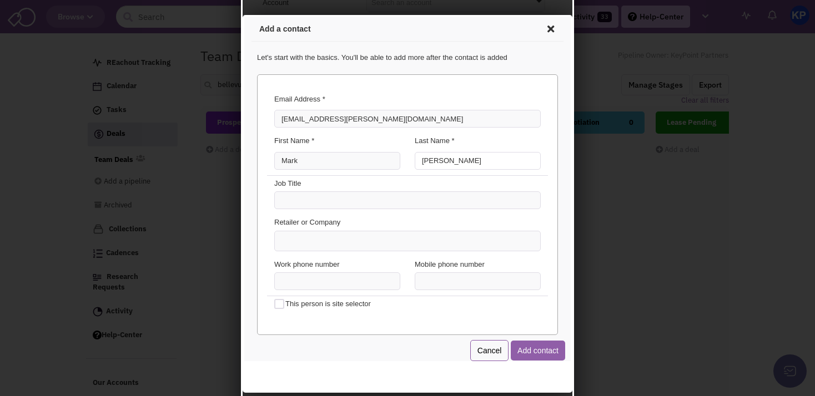
type input "[PERSON_NAME]"
click at [523, 353] on button "Add contact" at bounding box center [536, 349] width 54 height 20
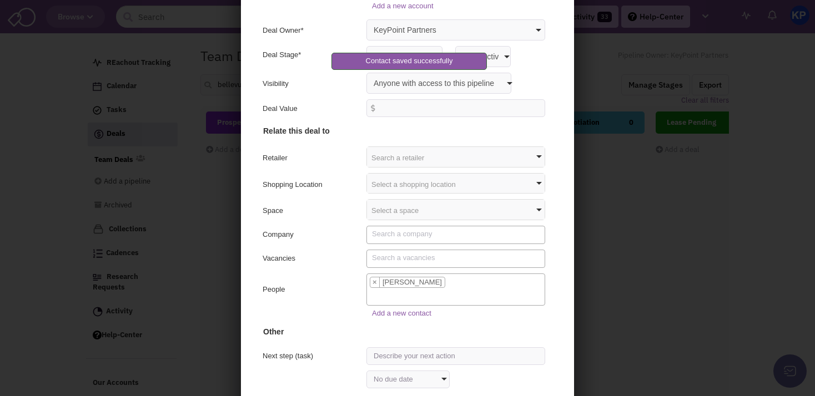
scroll to position [106, 0]
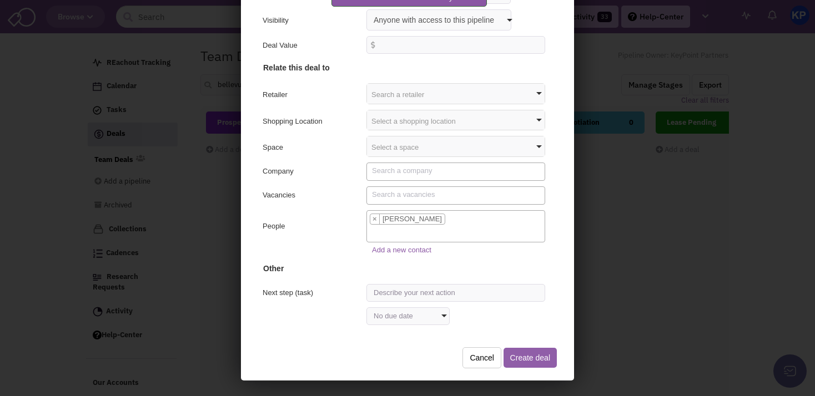
click at [519, 356] on button "Create deal" at bounding box center [528, 356] width 53 height 20
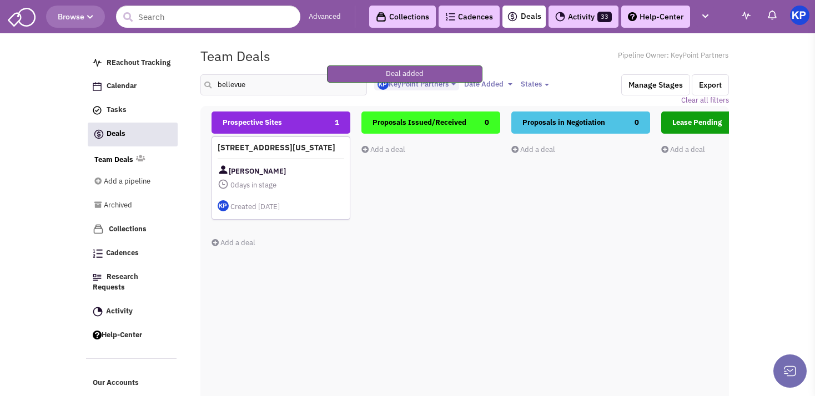
click at [288, 163] on div "[STREET_ADDRESS][US_STATE] [PERSON_NAME] 0 days in stage $ 0 Tasks" at bounding box center [281, 178] width 139 height 83
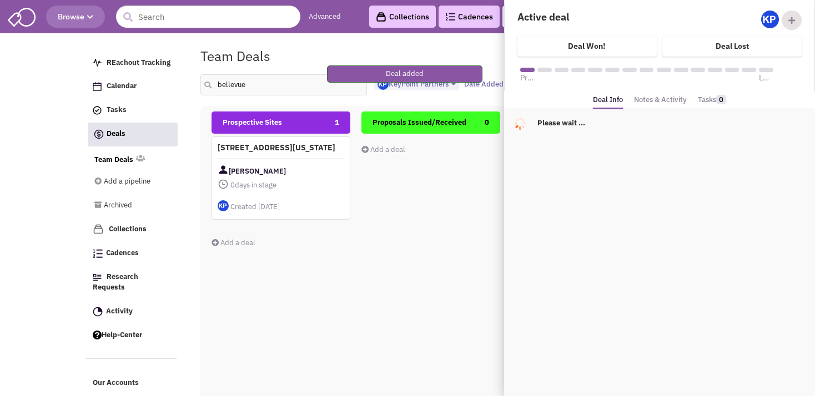
click at [656, 97] on link "Notes & Activity" at bounding box center [660, 100] width 53 height 16
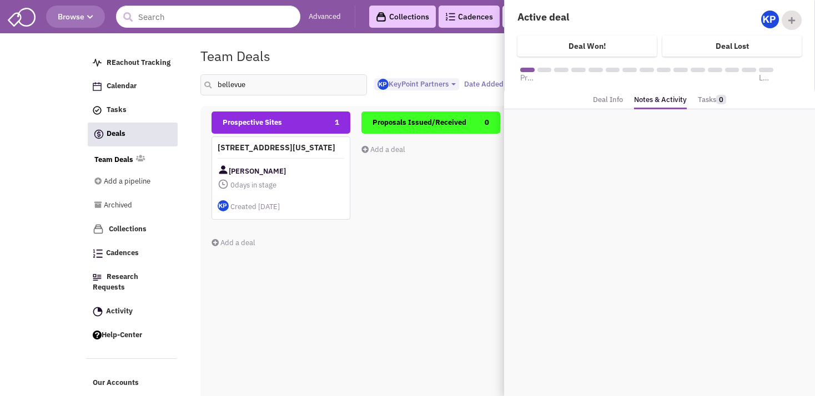
click at [611, 98] on link "Deal Info" at bounding box center [608, 100] width 30 height 16
click at [649, 99] on link "Notes & Activity" at bounding box center [660, 100] width 53 height 16
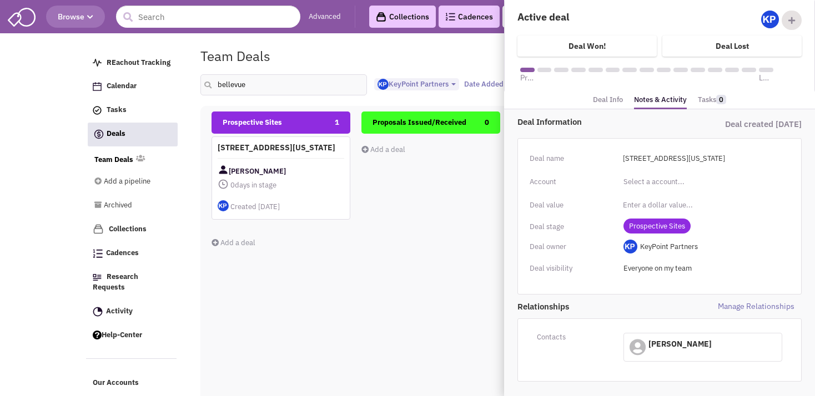
click at [650, 97] on link "Notes & Activity" at bounding box center [660, 101] width 53 height 18
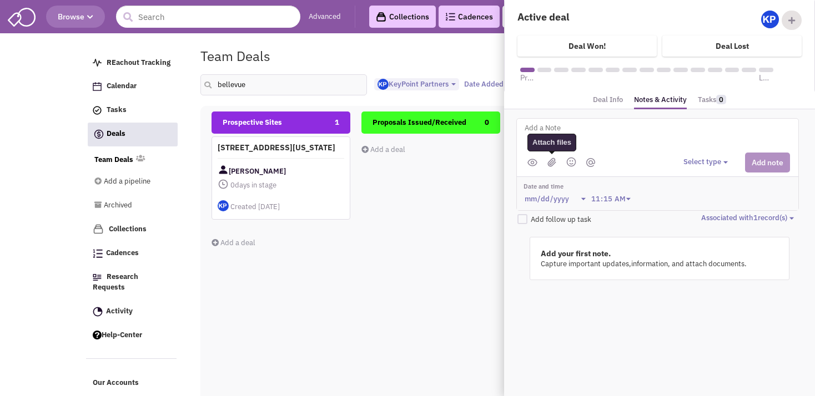
click at [550, 163] on img at bounding box center [552, 162] width 9 height 9
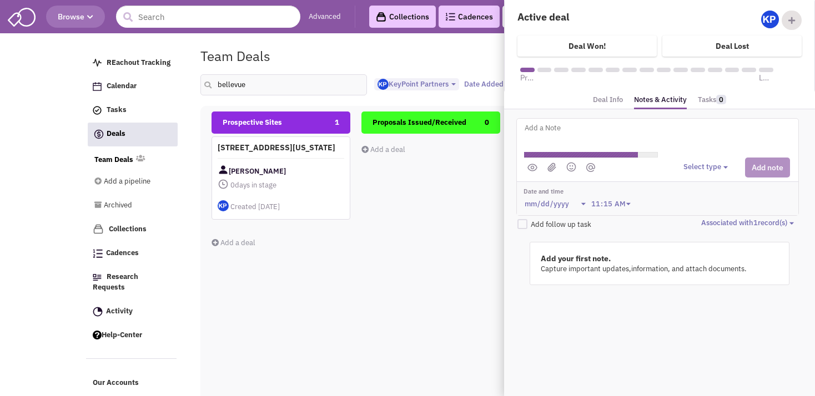
click at [611, 122] on textarea at bounding box center [661, 137] width 275 height 31
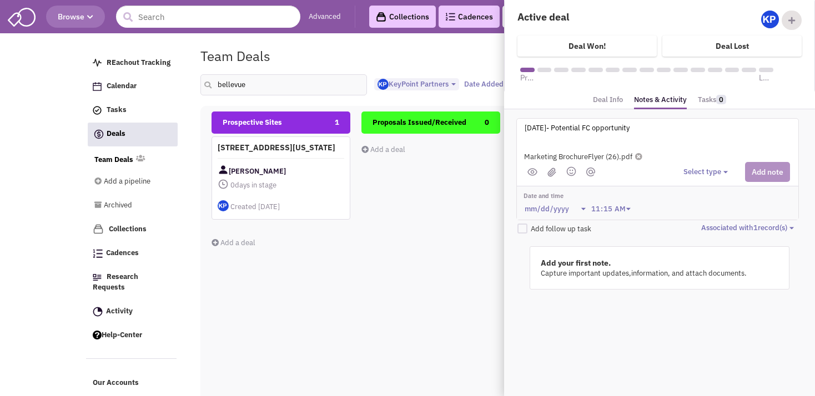
type textarea "[DATE]- Potential FC opportunity"
click at [692, 165] on div "Select type Select type" at bounding box center [737, 172] width 107 height 20
click at [703, 168] on button "Select type" at bounding box center [708, 172] width 48 height 11
click at [707, 224] on div "Log a note" at bounding box center [700, 225] width 27 height 11
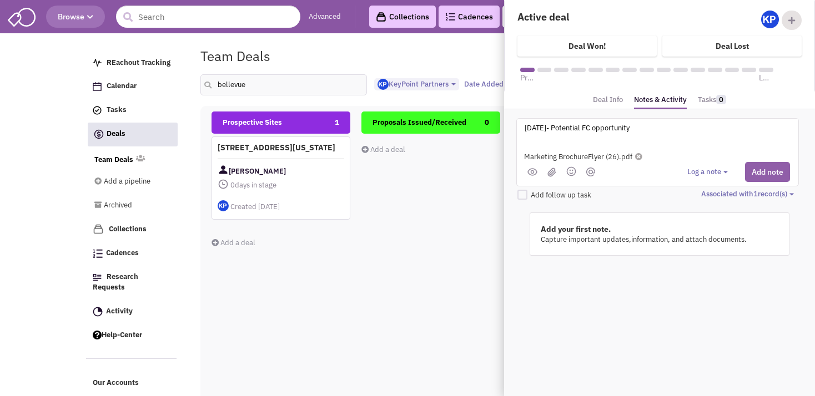
click at [764, 170] on button "Add note" at bounding box center [767, 172] width 45 height 20
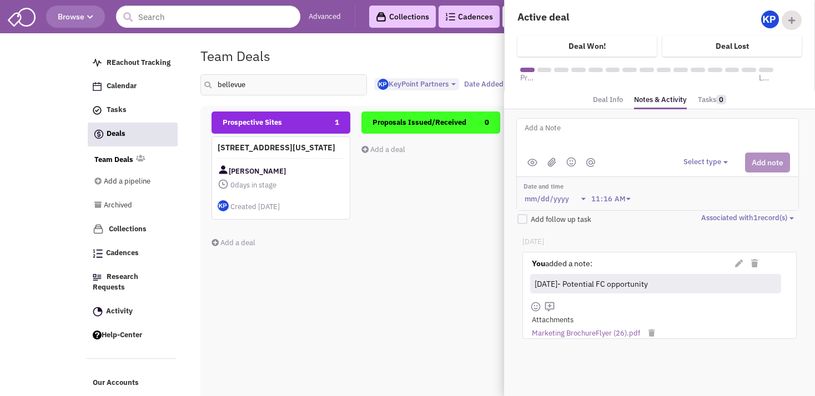
click at [385, 219] on div "Proposals Issued/Received 0 Add a deal Total: $ 0" at bounding box center [430, 309] width 139 height 394
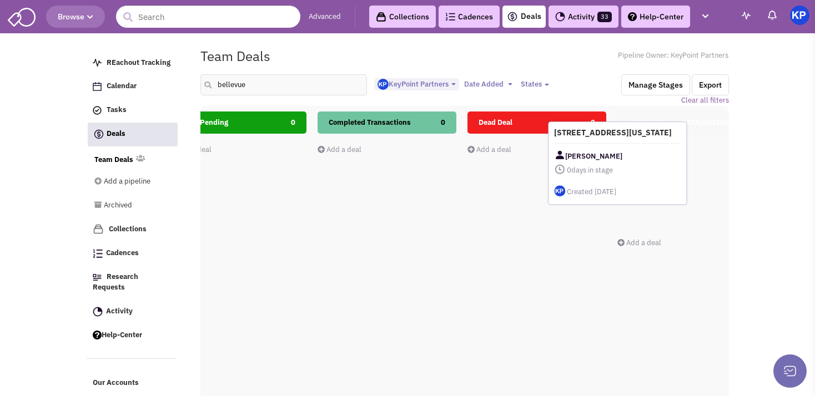
scroll to position [0, 494]
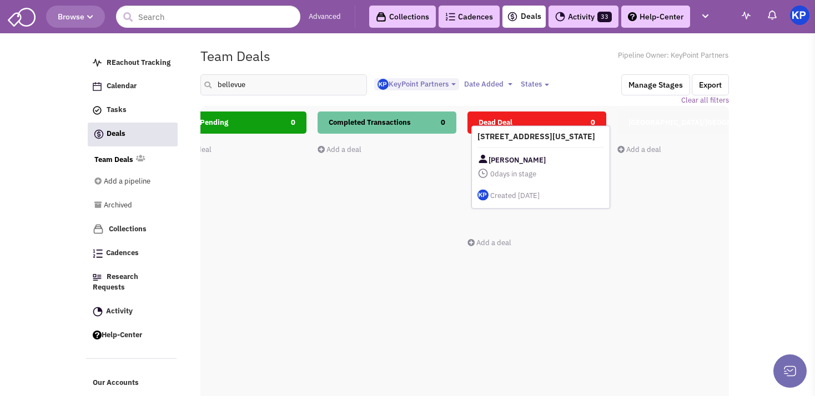
drag, startPoint x: 317, startPoint y: 175, endPoint x: 568, endPoint y: 168, distance: 250.5
click at [568, 167] on div "[PERSON_NAME]" at bounding box center [541, 160] width 127 height 14
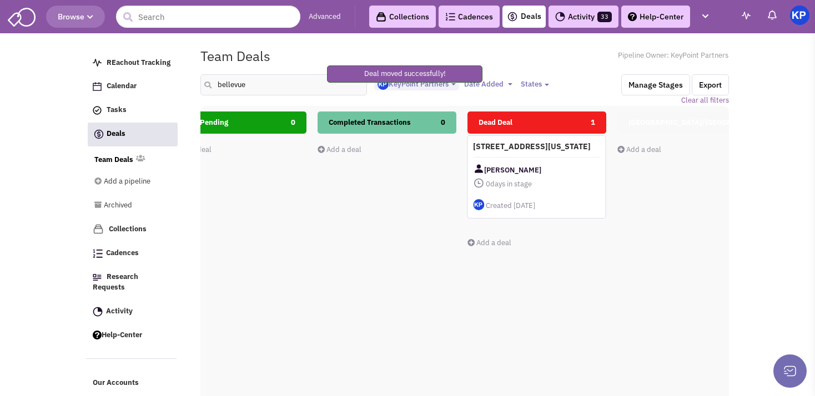
click at [568, 168] on div "[STREET_ADDRESS][US_STATE] [PERSON_NAME] 0 days in stage $ 0 Tasks" at bounding box center [536, 176] width 139 height 83
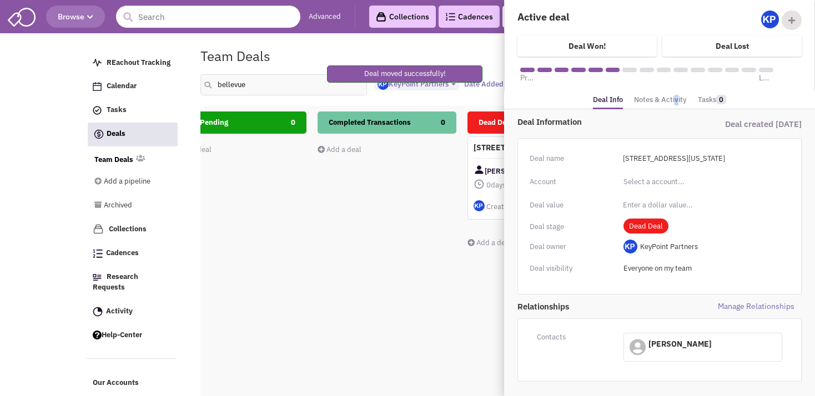
click at [671, 99] on link "Notes & Activity" at bounding box center [660, 100] width 53 height 16
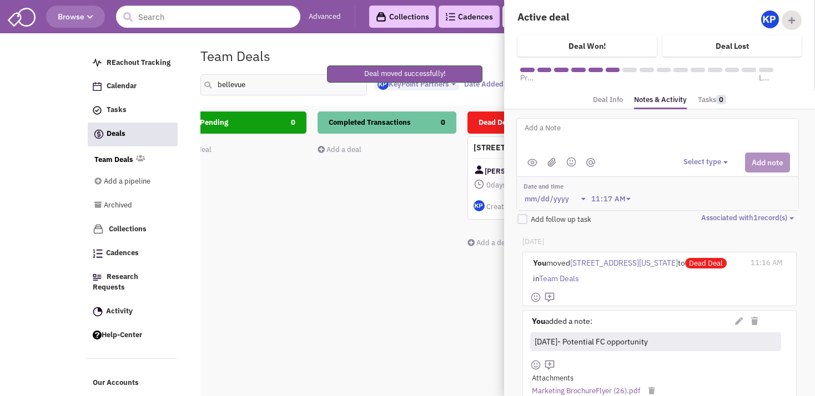
click at [616, 143] on textarea at bounding box center [661, 137] width 275 height 31
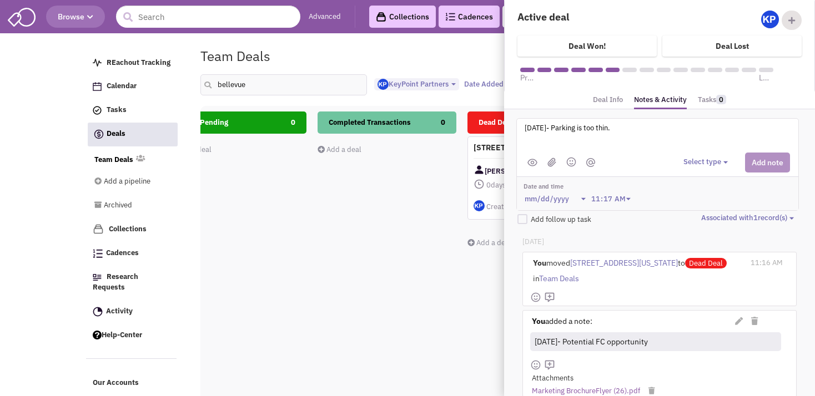
type textarea "[DATE]- Parking is too thin."
click at [687, 162] on button "Select type" at bounding box center [708, 162] width 48 height 11
click at [698, 208] on link "Log a note" at bounding box center [728, 215] width 88 height 15
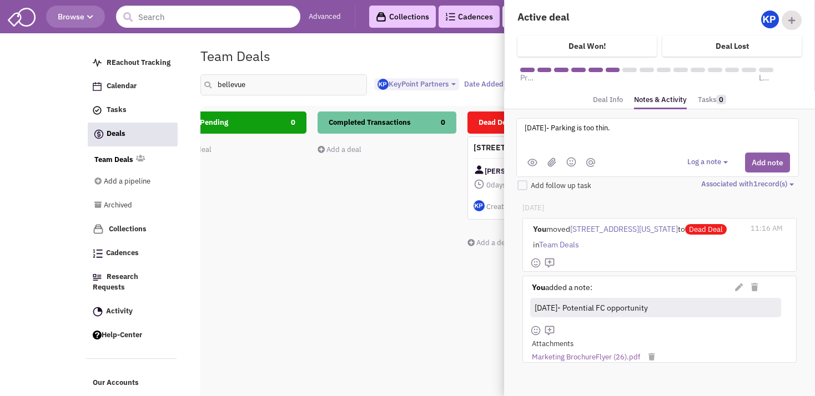
click at [753, 167] on button "Add note" at bounding box center [767, 163] width 45 height 20
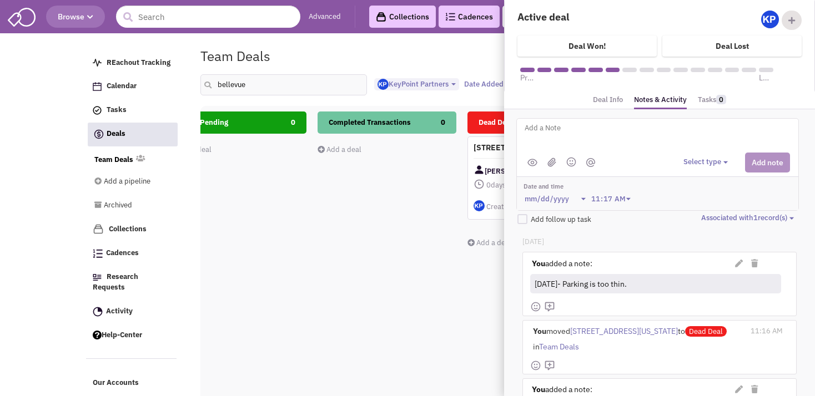
click at [449, 338] on div "Completed Transactions 0 Add a deal Total: $ 0" at bounding box center [387, 309] width 139 height 394
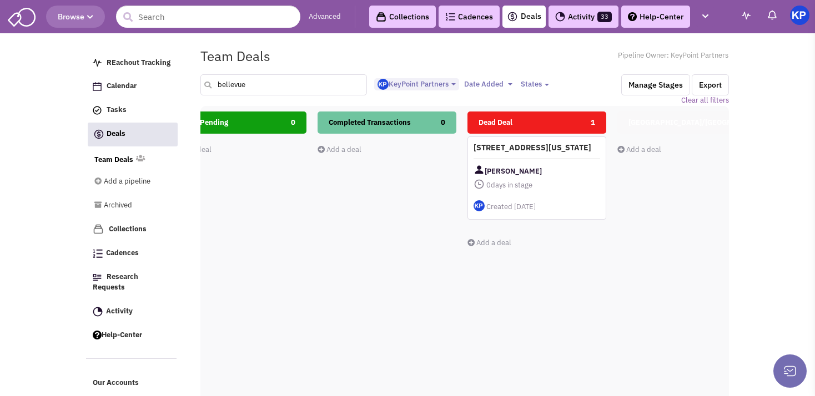
click at [263, 85] on input "bellevue" at bounding box center [283, 84] width 167 height 21
type input "b"
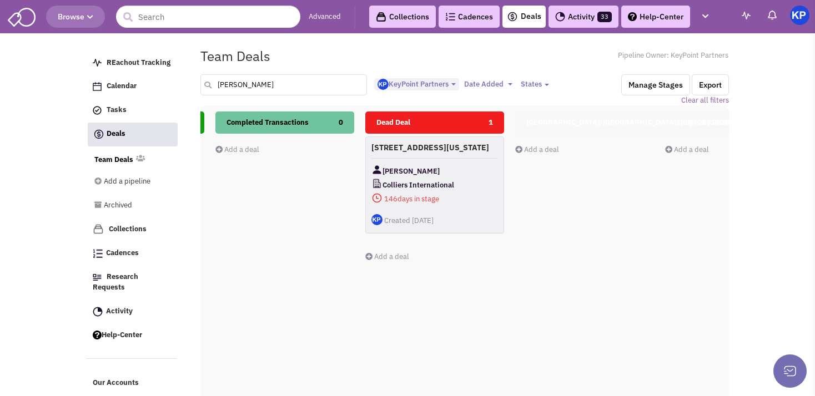
scroll to position [0, 597]
click at [471, 168] on div "[STREET_ADDRESS][US_STATE] [PERSON_NAME] Colliers International 146 days in sta…" at bounding box center [433, 185] width 139 height 97
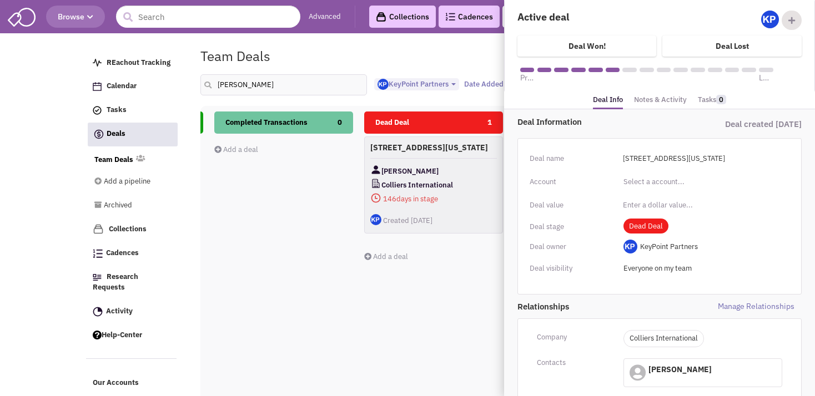
click at [652, 98] on link "Notes & Activity" at bounding box center [660, 100] width 53 height 16
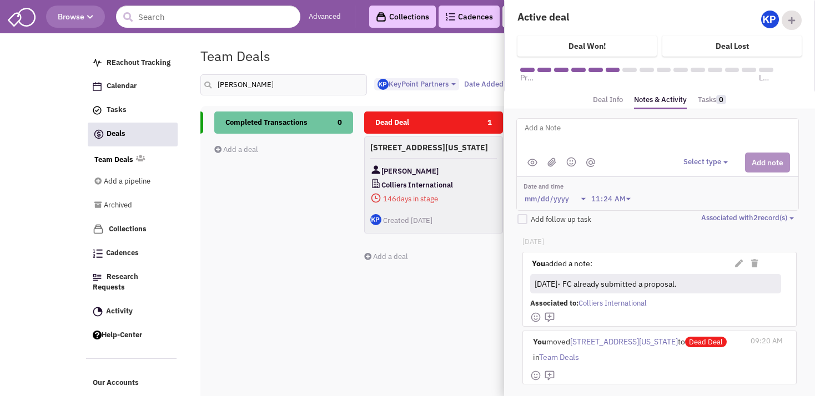
click at [601, 234] on div "[DATE] You added a note: (Private) You added a note: Associated to:" at bounding box center [660, 401] width 298 height 352
drag, startPoint x: 209, startPoint y: 88, endPoint x: 198, endPoint y: 84, distance: 12.3
click at [200, 84] on input "[PERSON_NAME]" at bounding box center [283, 84] width 167 height 21
type input "renton"
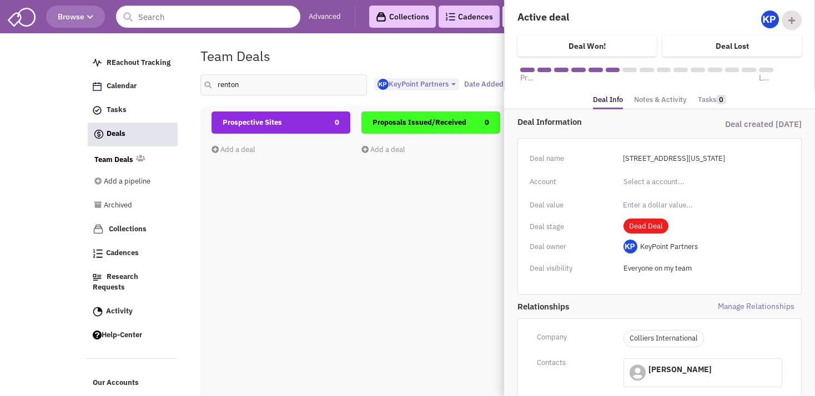
click at [365, 293] on div "Proposals Issued/Received 0 Add a deal Total: $ 0" at bounding box center [430, 309] width 139 height 394
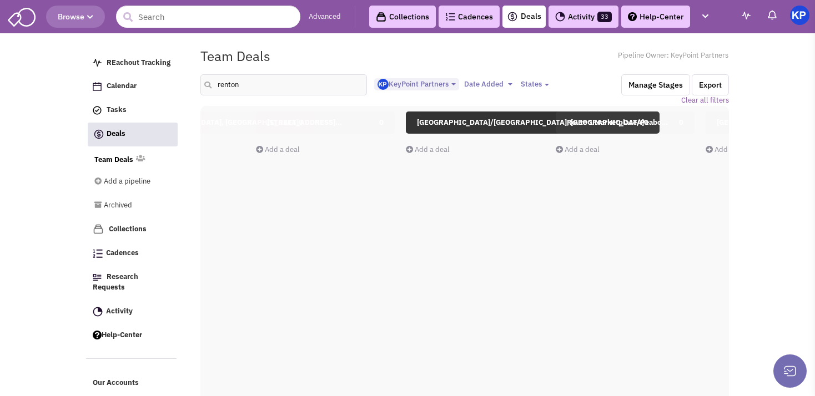
scroll to position [0, 1161]
click at [267, 81] on input "renton" at bounding box center [283, 84] width 167 height 21
click at [573, 262] on div "Route 1 Marketplace/Peabo... 0 Add a deal Total: $ 0" at bounding box center [619, 309] width 139 height 394
click at [250, 85] on input "renton" at bounding box center [283, 84] width 167 height 21
